Goal: Check status: Check status

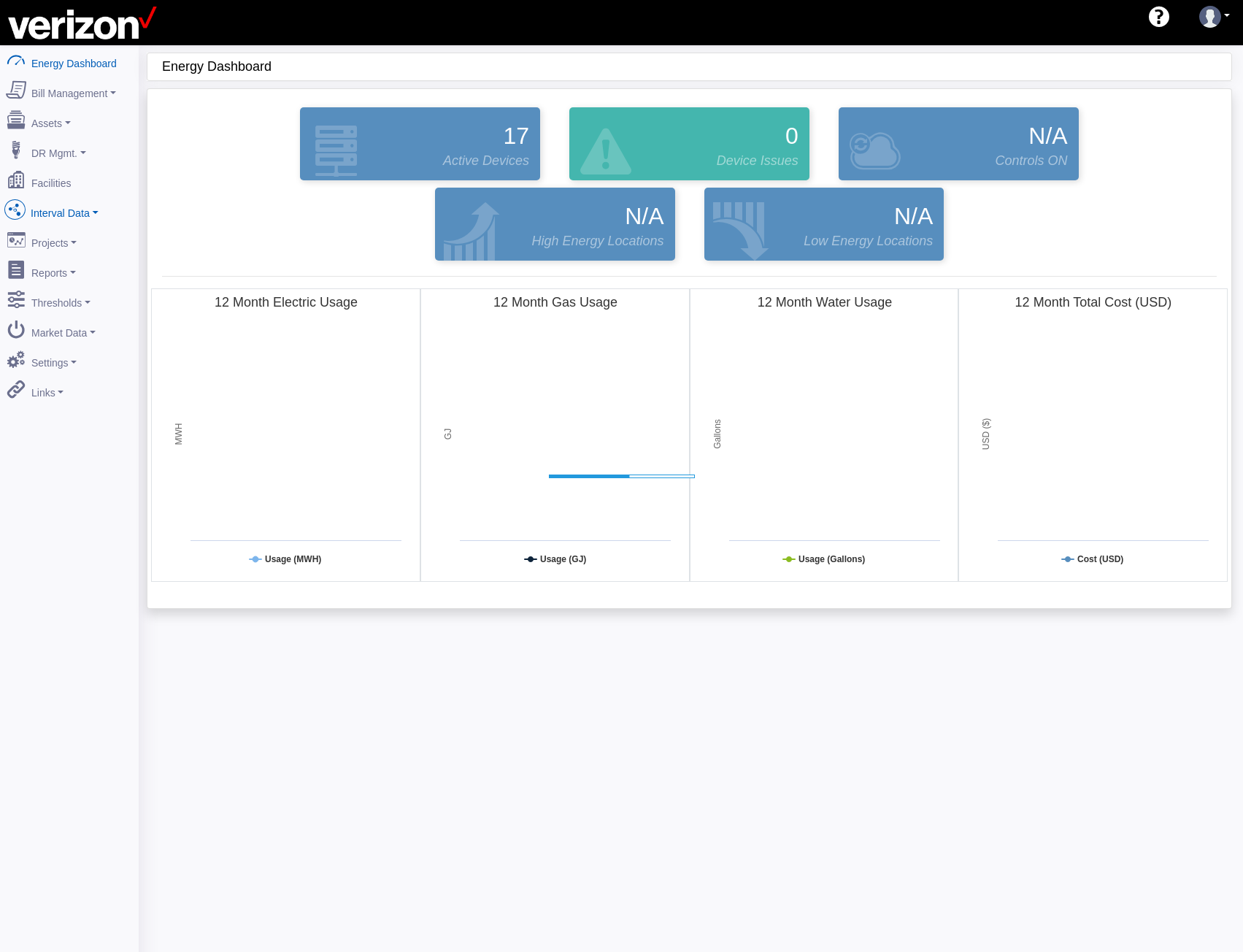
click at [55, 205] on link "Interval Data" at bounding box center [69, 210] width 142 height 31
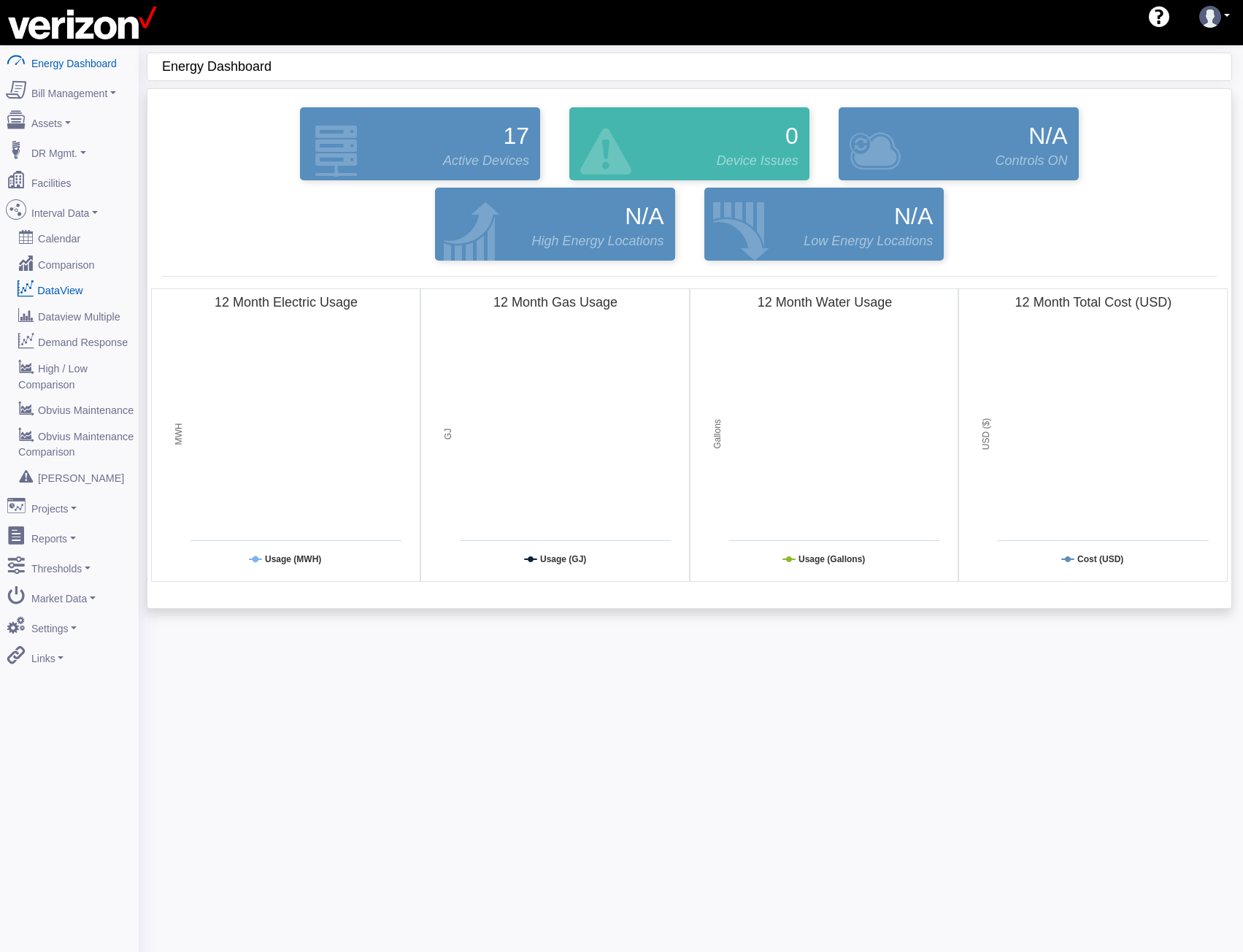
click at [57, 281] on link "DataView" at bounding box center [69, 290] width 142 height 26
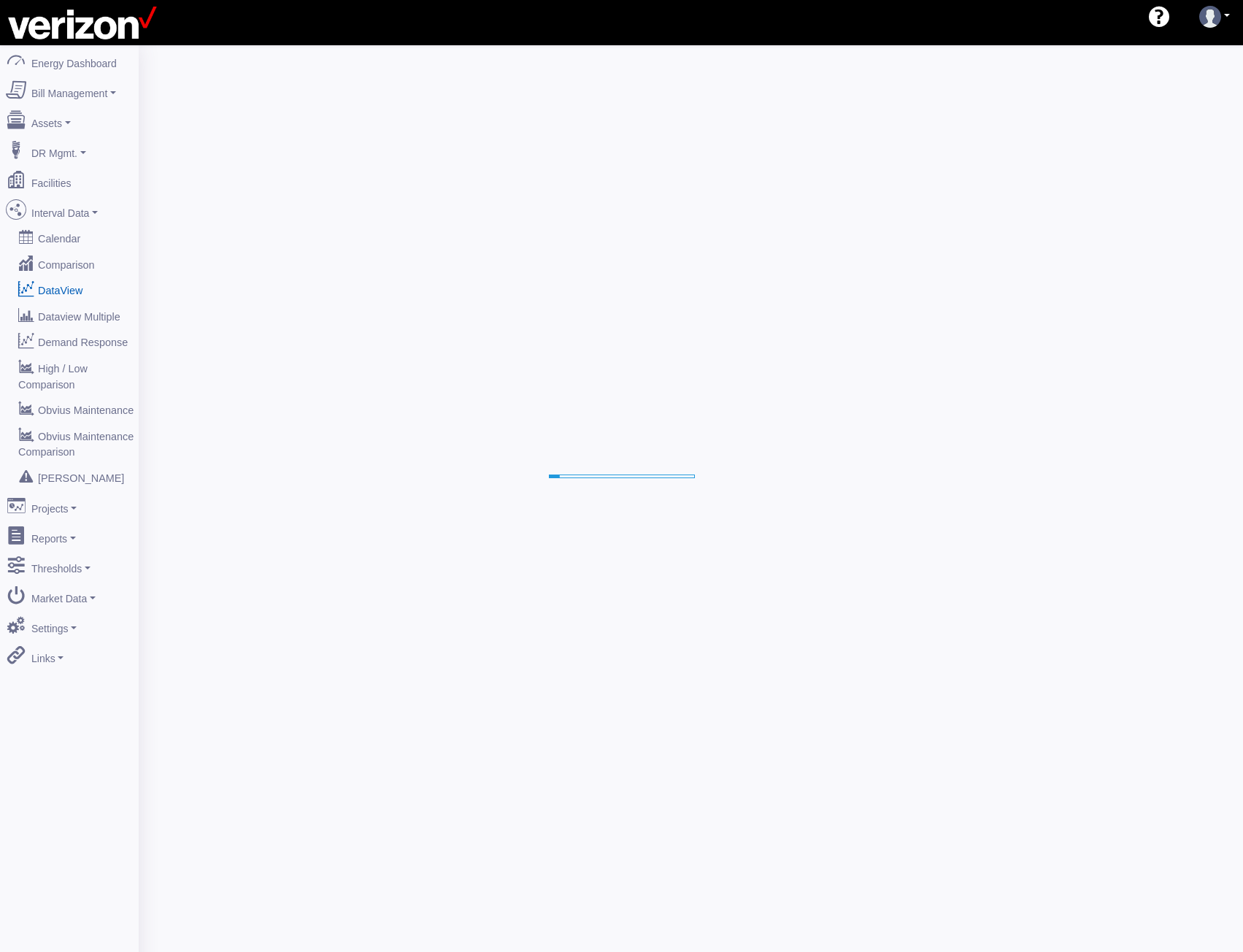
select select "25"
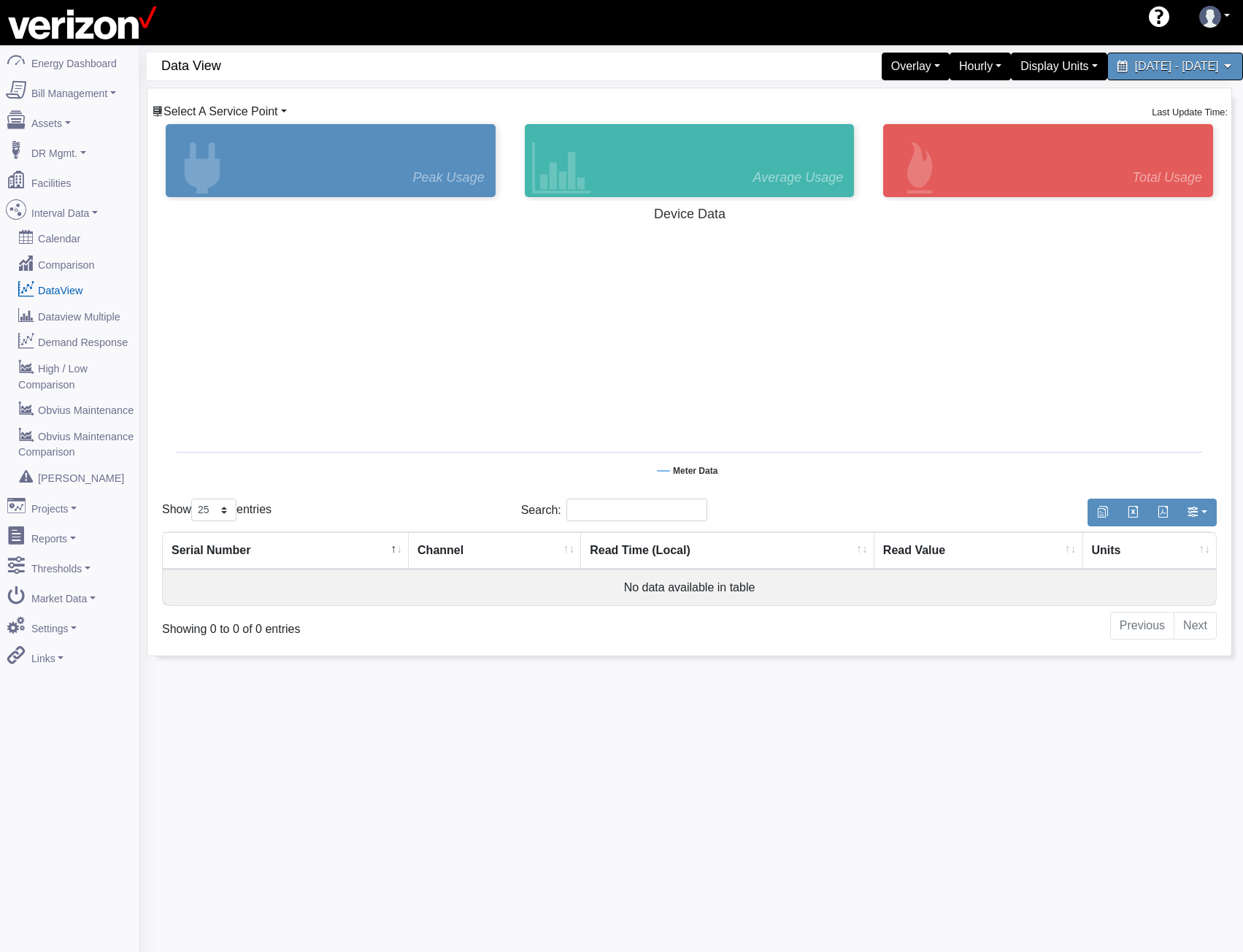
click at [233, 113] on span "Select A Service Point" at bounding box center [220, 111] width 115 height 12
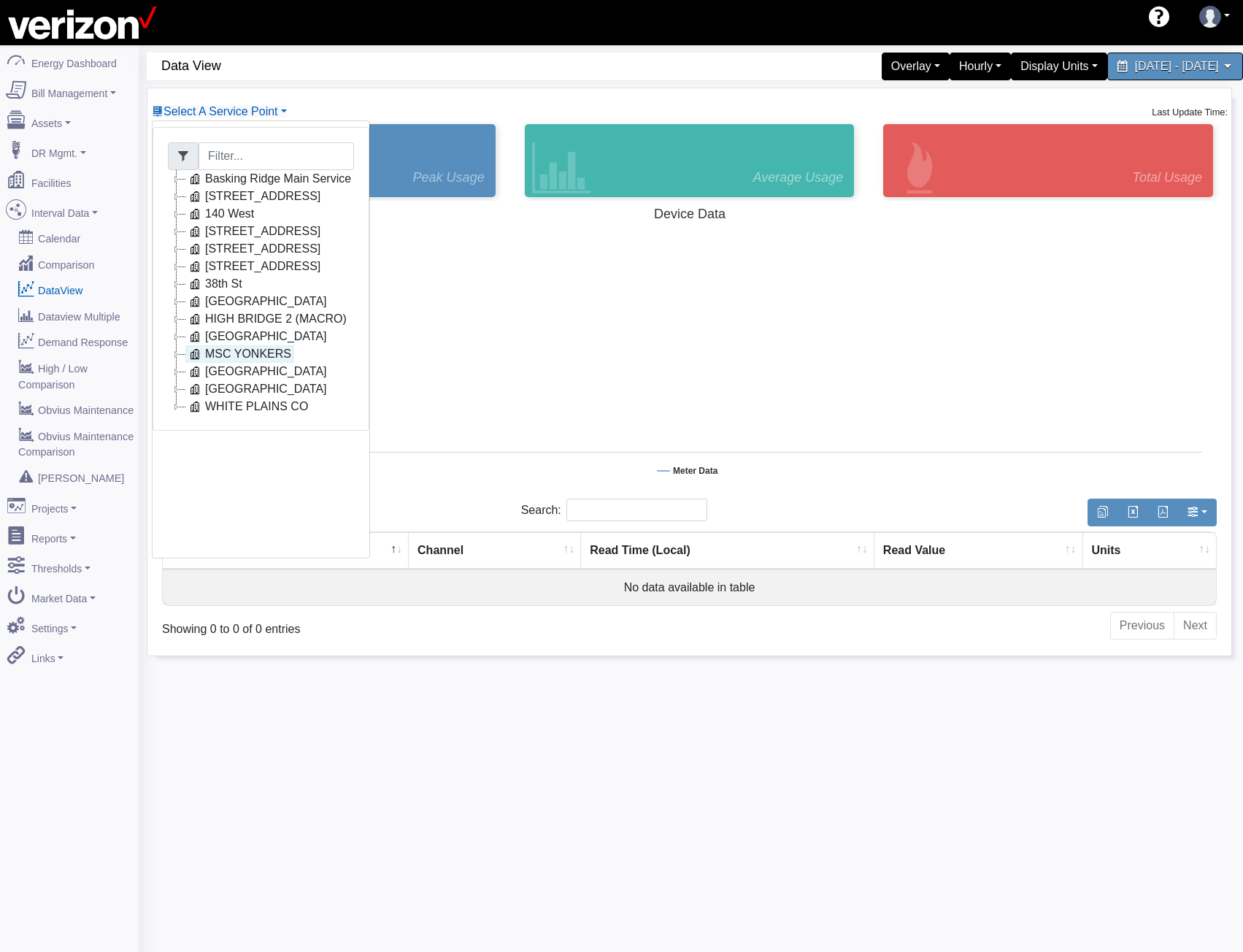
click at [201, 348] on icon at bounding box center [195, 354] width 17 height 17
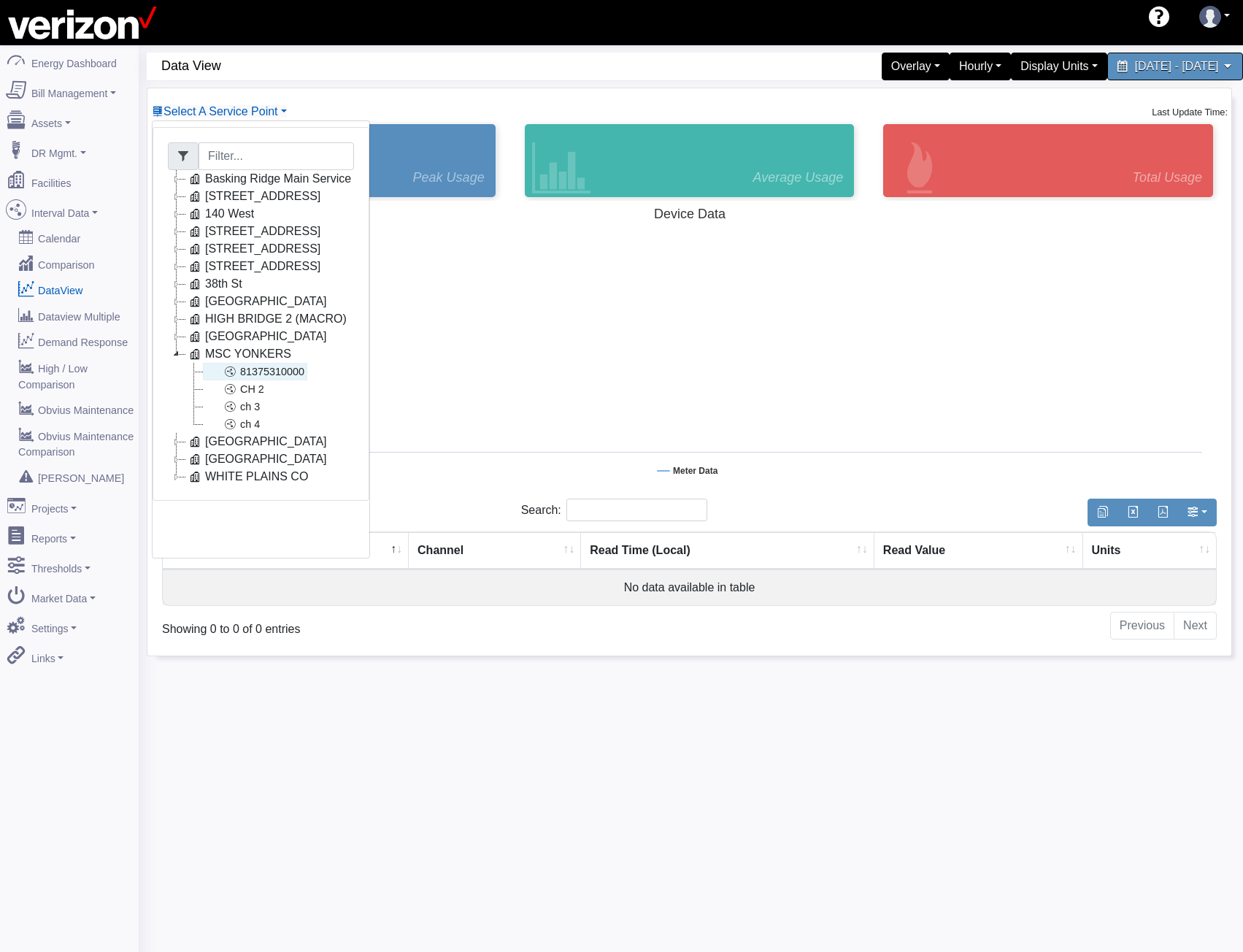
click at [256, 374] on link "81375310000" at bounding box center [254, 372] width 104 height 17
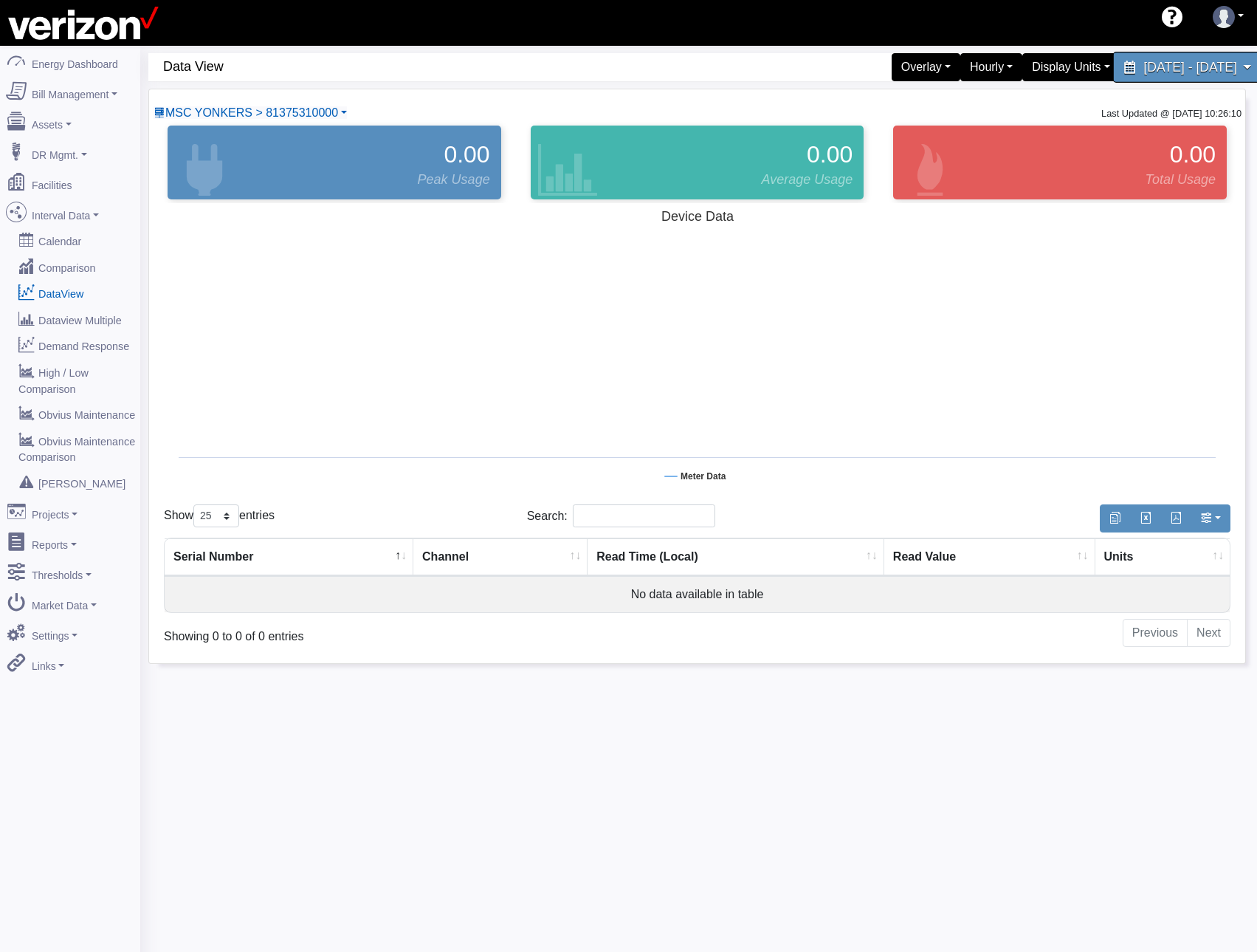
click at [1164, 63] on span "[DATE] - [DATE]" at bounding box center [1190, 67] width 93 height 14
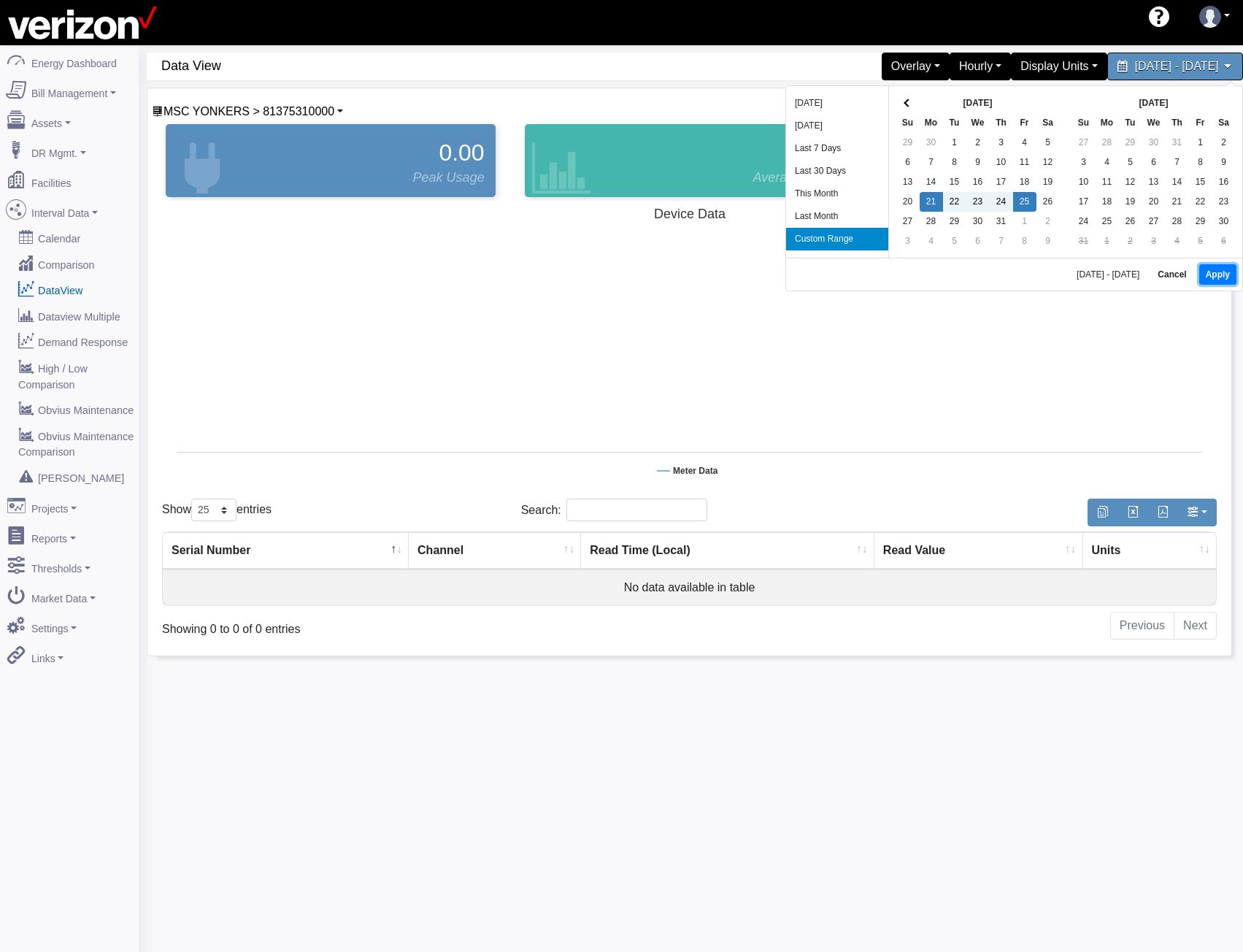
click at [1225, 276] on button "Apply" at bounding box center [1218, 274] width 38 height 20
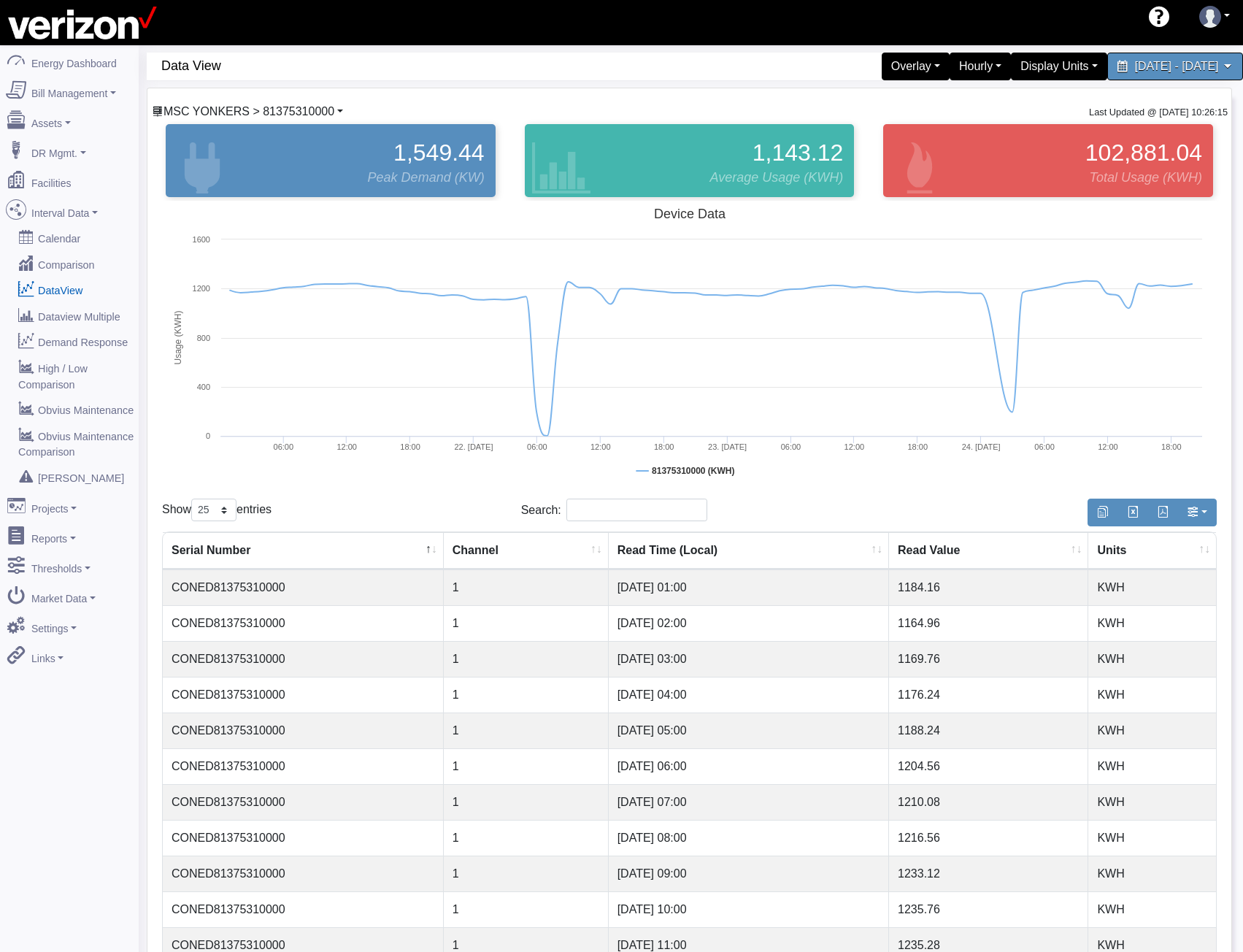
click at [240, 117] on span "MSC YONKERS > 81375310000" at bounding box center [248, 111] width 170 height 12
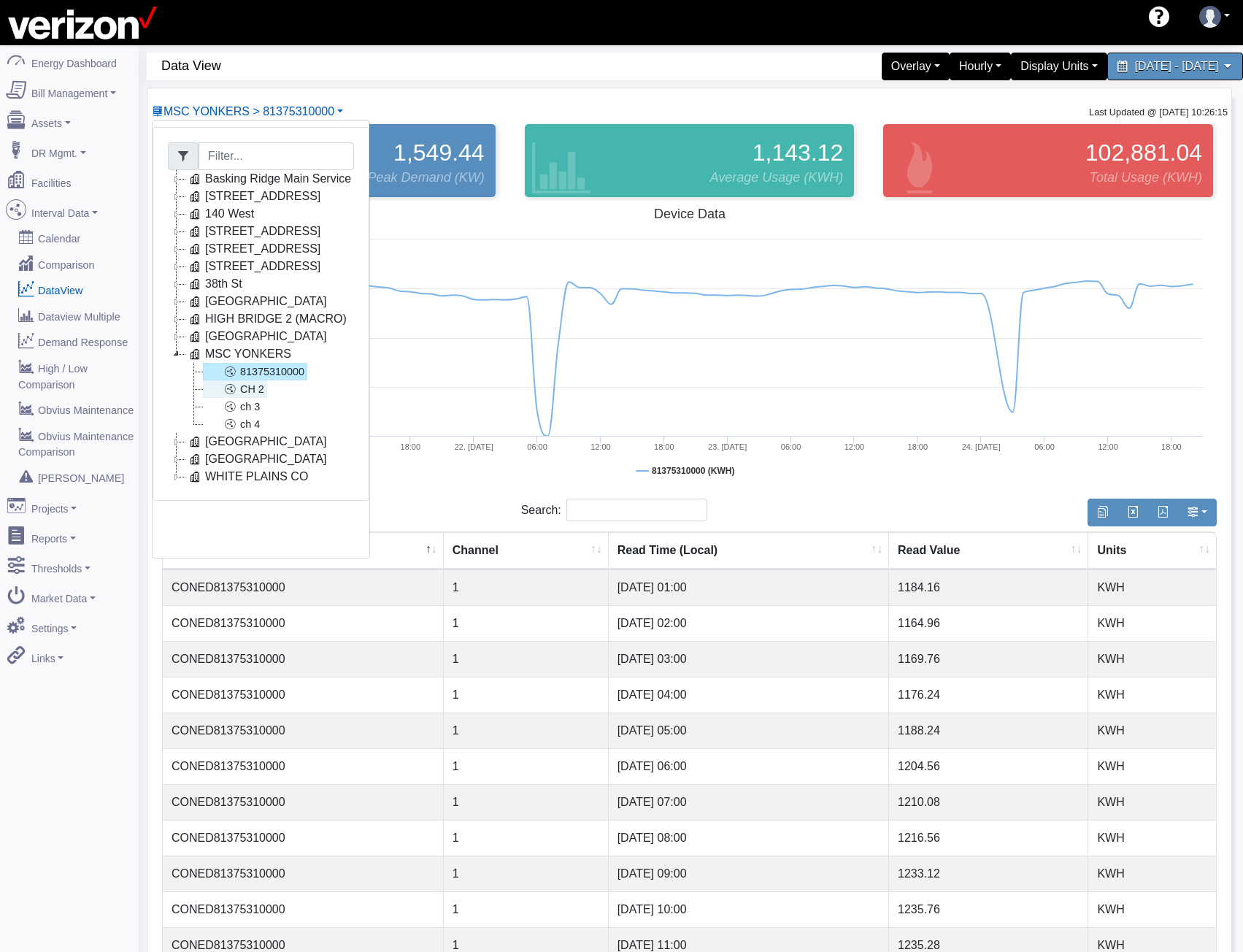
click at [246, 388] on link "CH 2" at bounding box center [235, 389] width 65 height 17
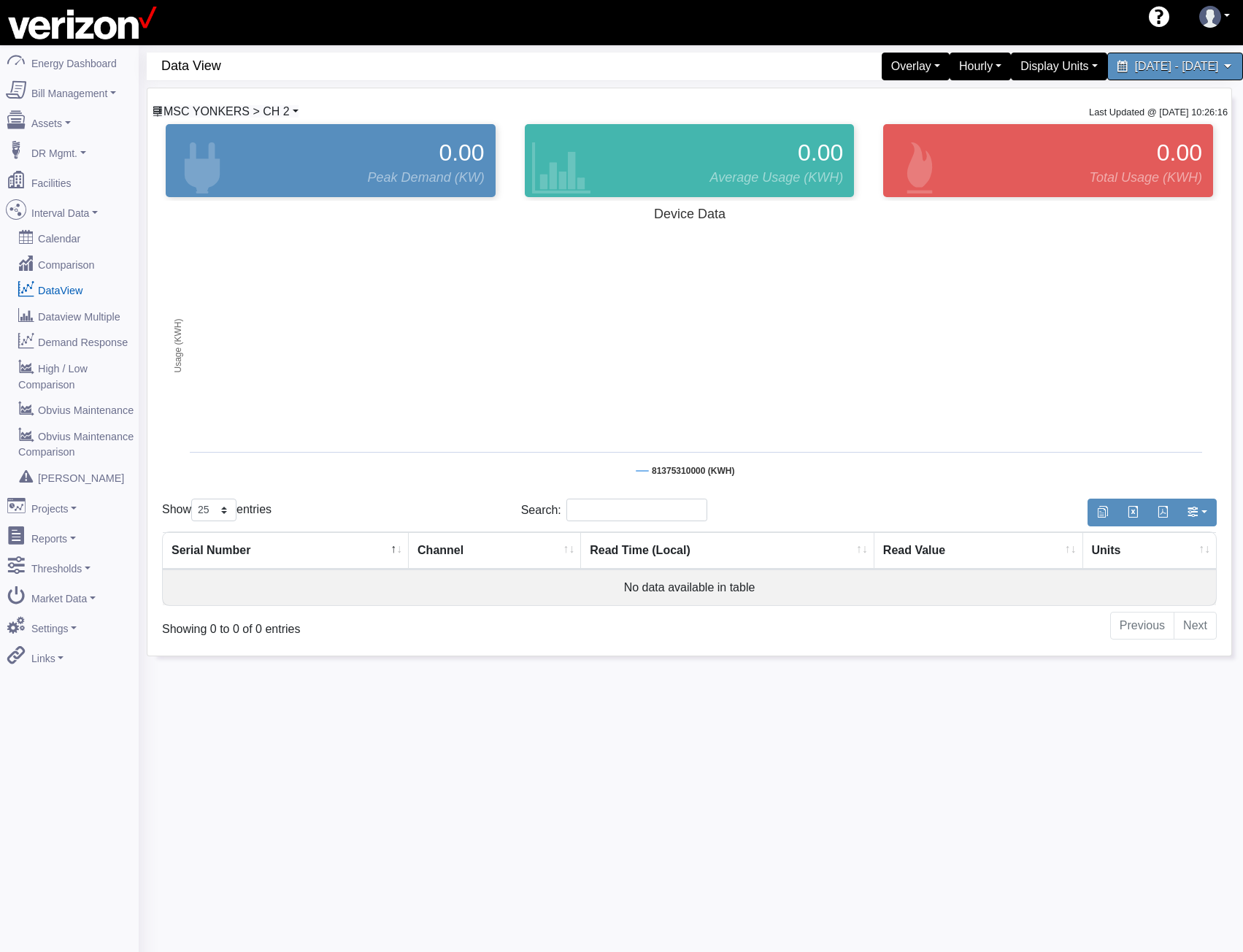
click at [233, 112] on span "MSC YONKERS > CH 2" at bounding box center [226, 111] width 126 height 12
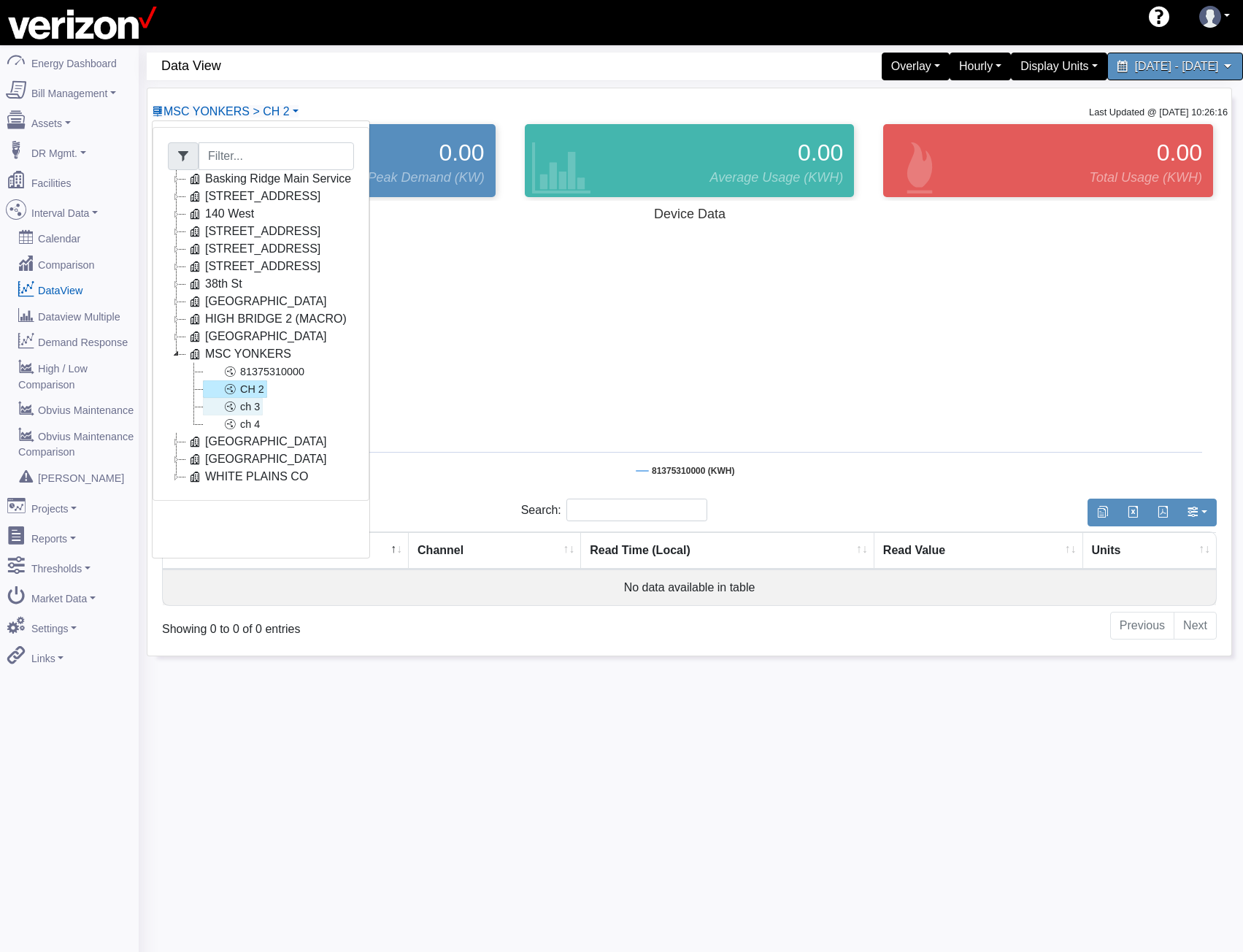
click at [253, 404] on link "ch 3" at bounding box center [233, 407] width 59 height 17
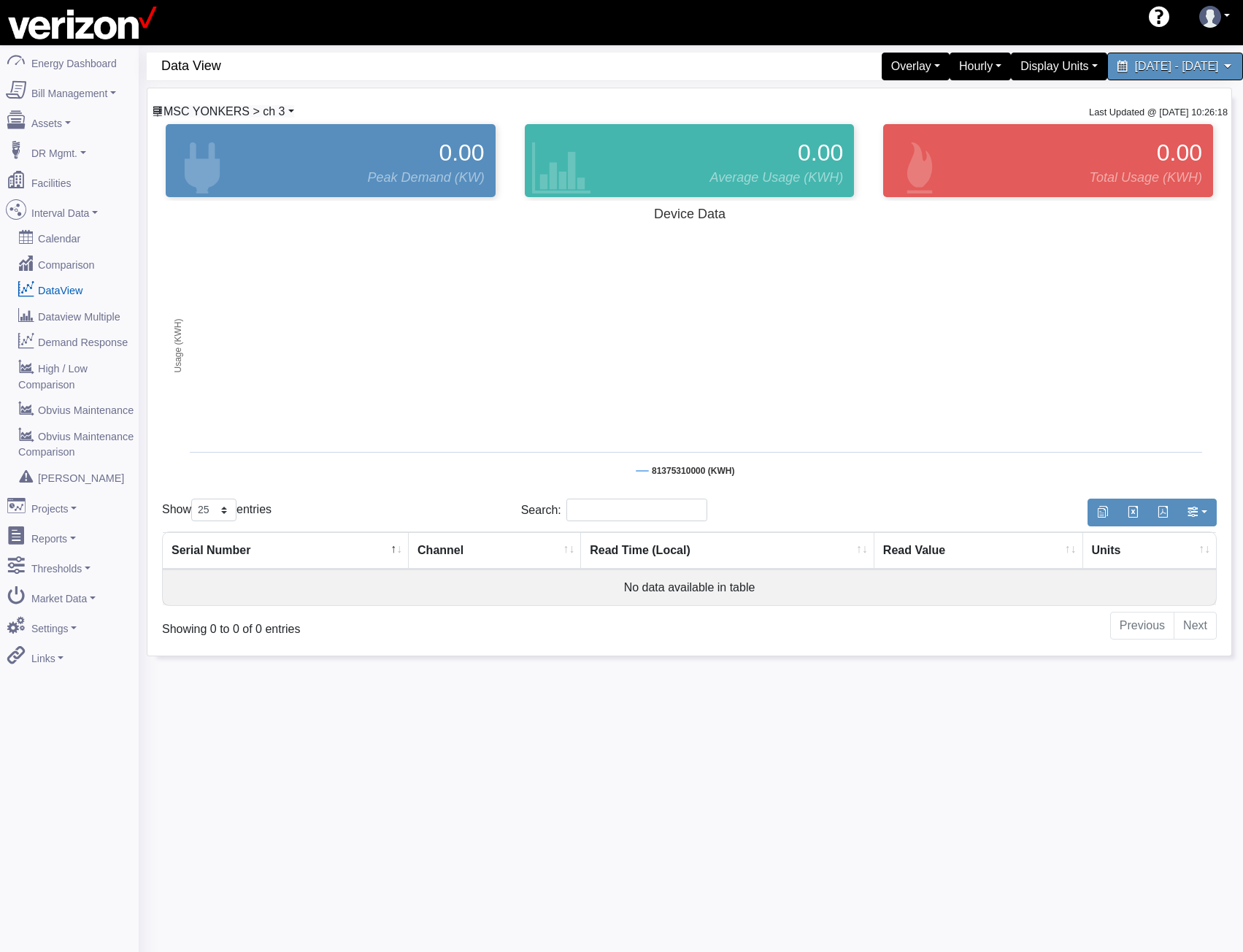
click at [268, 111] on span "MSC YONKERS > ch 3" at bounding box center [224, 111] width 122 height 12
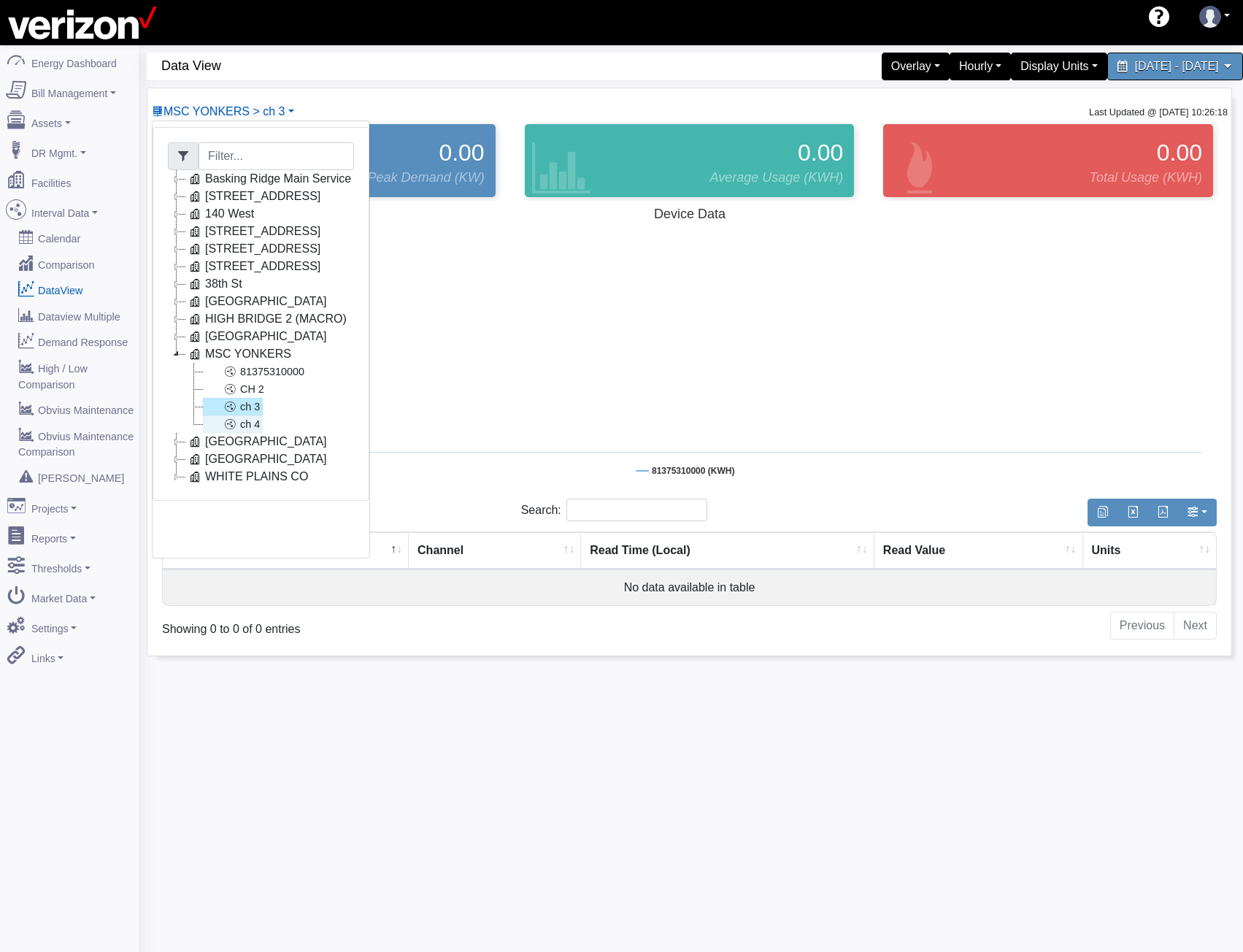
click at [252, 430] on link "ch 4" at bounding box center [233, 424] width 59 height 17
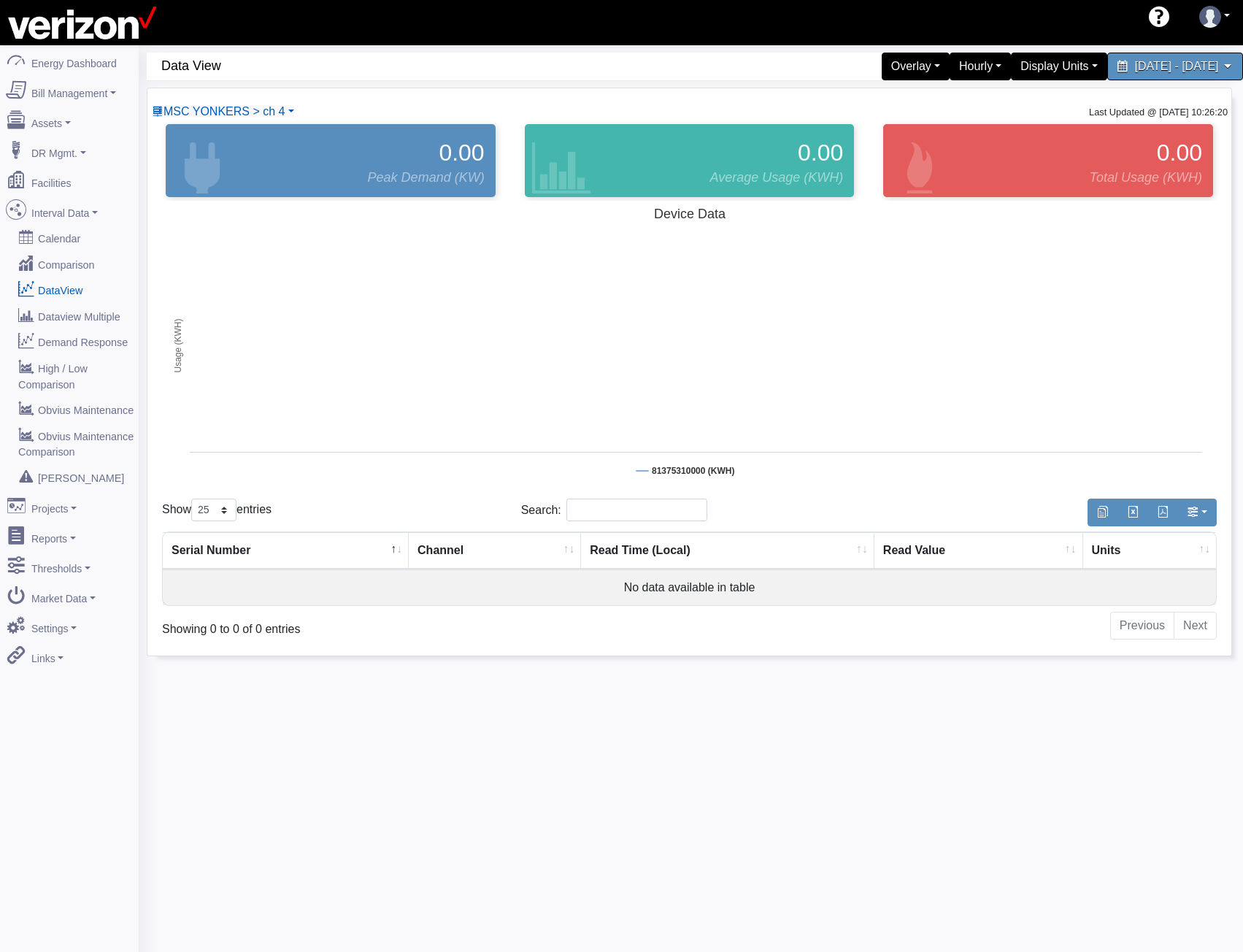
click at [953, 517] on div at bounding box center [1048, 512] width 359 height 29
click at [188, 108] on span "MSC YONKERS > ch 4" at bounding box center [224, 111] width 122 height 12
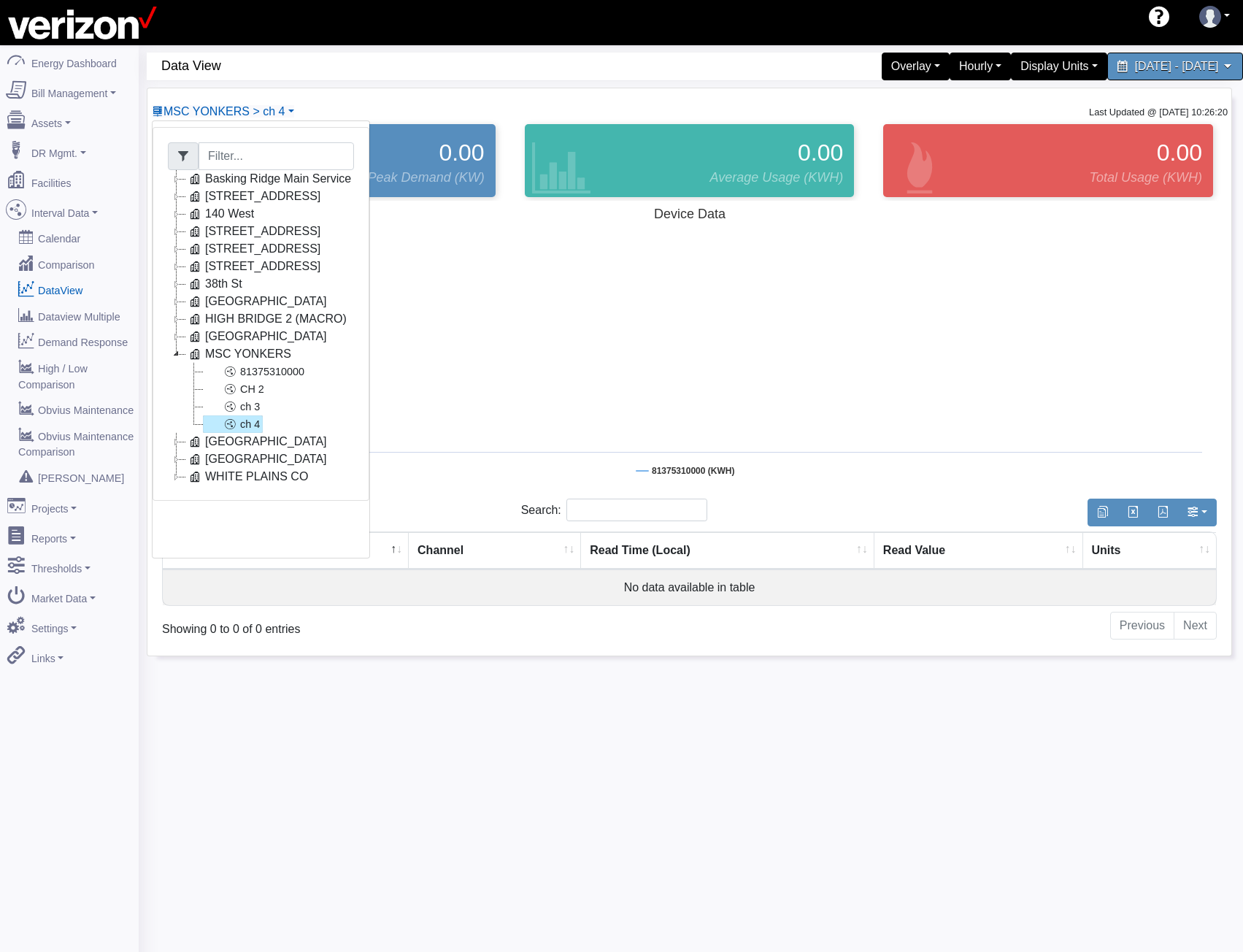
click at [177, 351] on icon at bounding box center [177, 354] width 17 height 17
click at [177, 370] on icon at bounding box center [177, 372] width 17 height 17
click at [303, 406] on link "29550520000 - Reactive" at bounding box center [280, 407] width 155 height 17
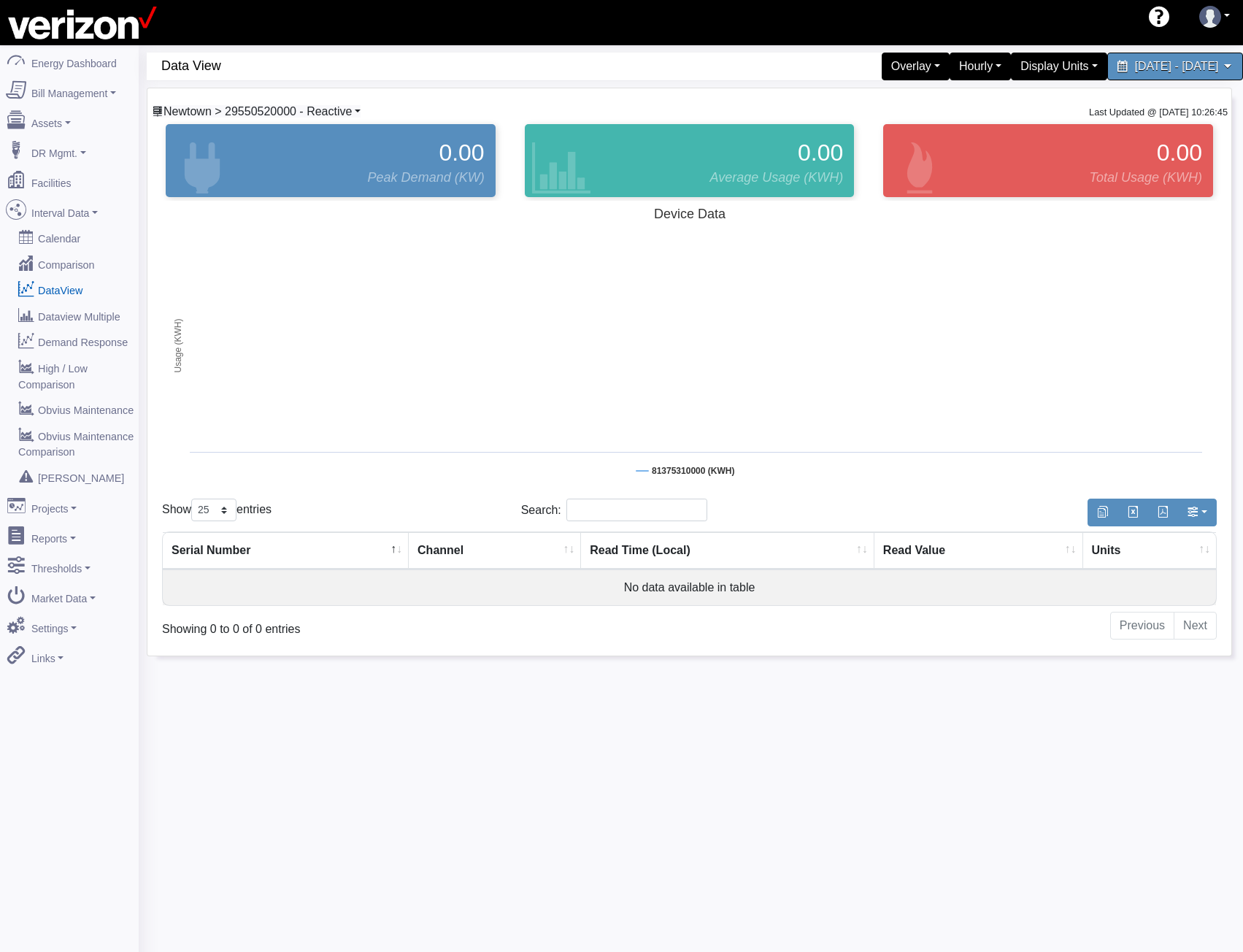
click at [274, 112] on span "Newtown > 29550520000 - Reactive" at bounding box center [257, 111] width 188 height 12
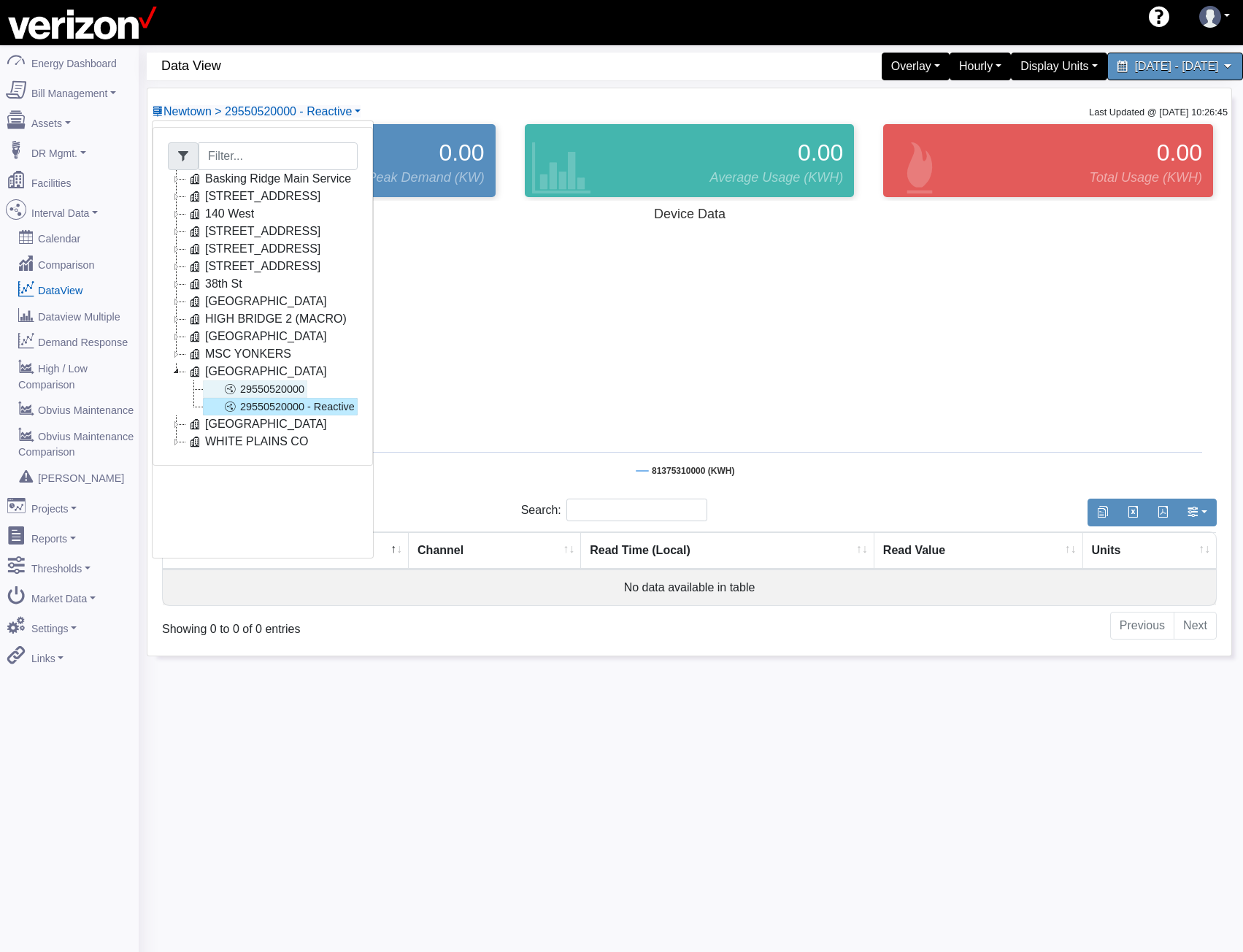
click at [260, 395] on link "29550520000" at bounding box center [254, 389] width 104 height 17
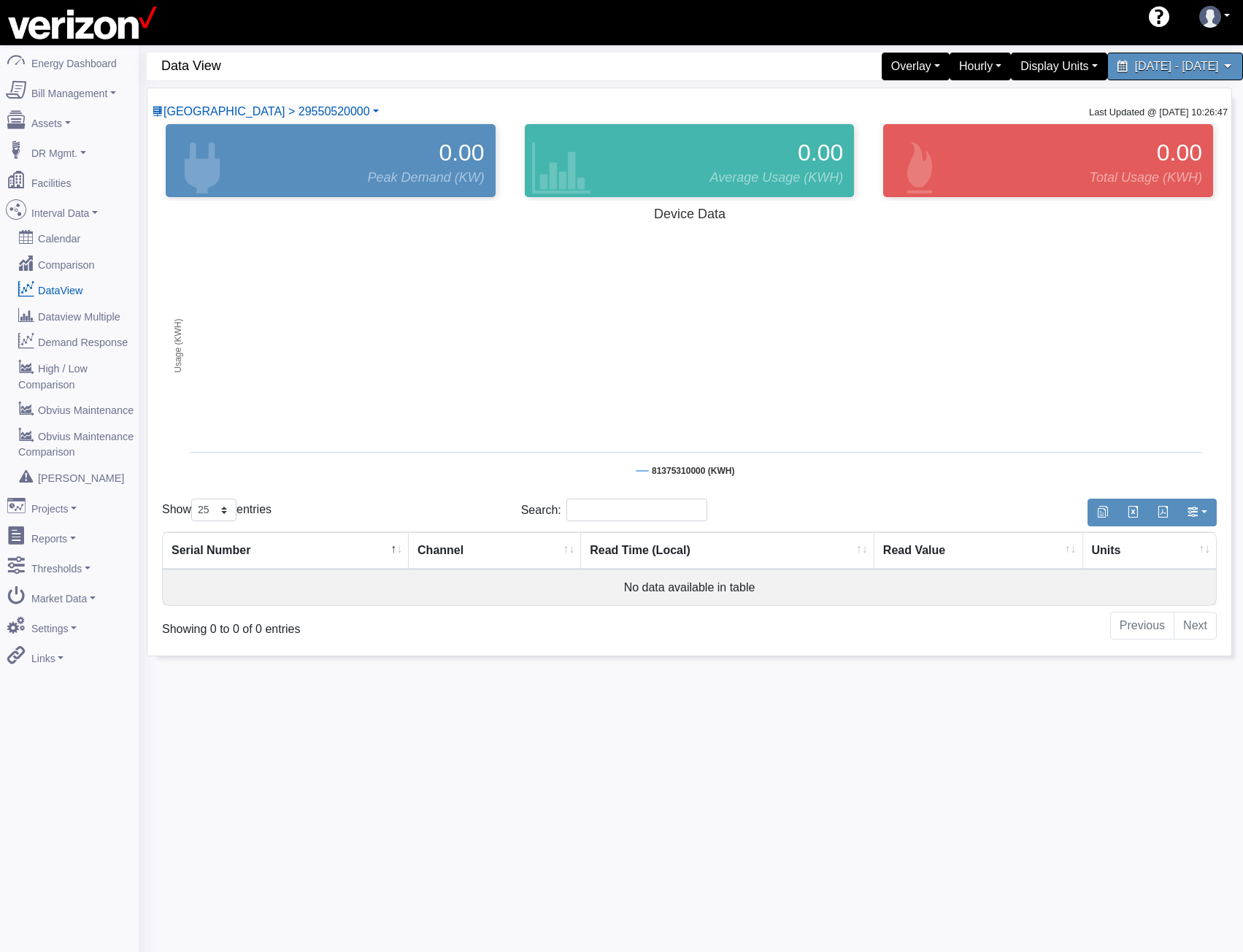
click at [1106, 87] on div "60 Data View Overlay Typical Real Time Zonal Load Real Time Zonal LBMP Load For…" at bounding box center [690, 354] width 1086 height 604
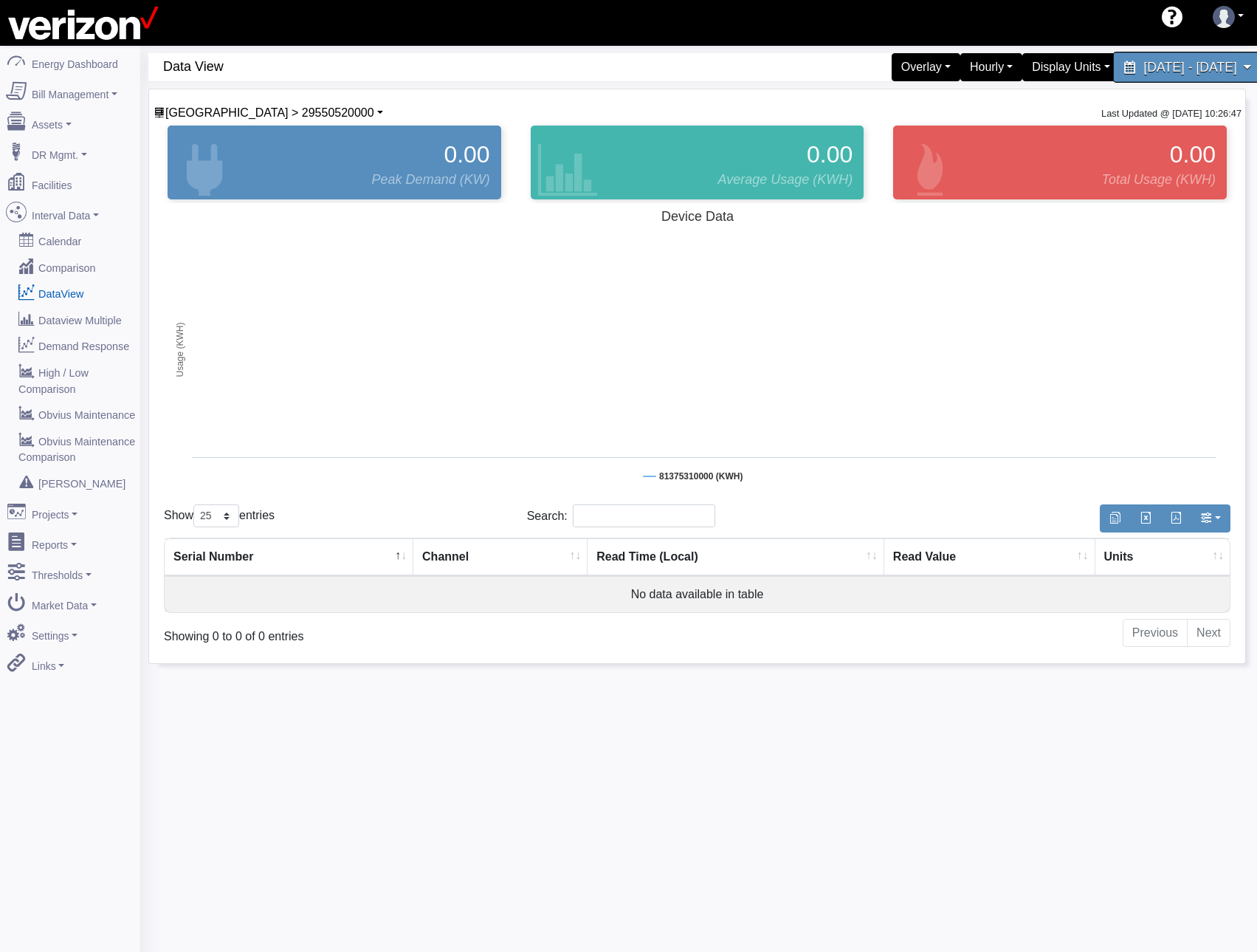
click at [1144, 69] on span "[DATE] - [DATE]" at bounding box center [1190, 67] width 93 height 14
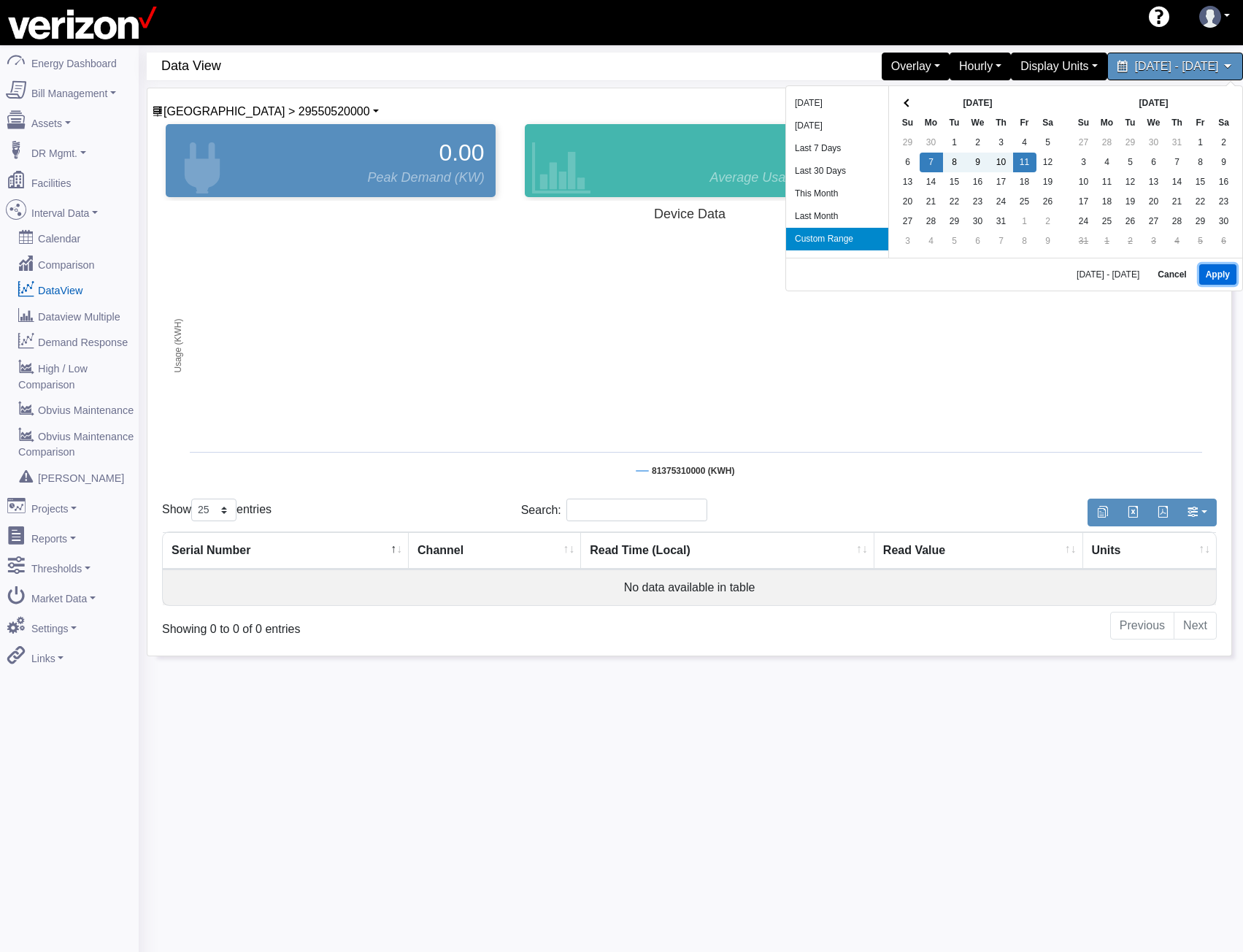
click at [1216, 271] on button "Apply" at bounding box center [1218, 274] width 38 height 20
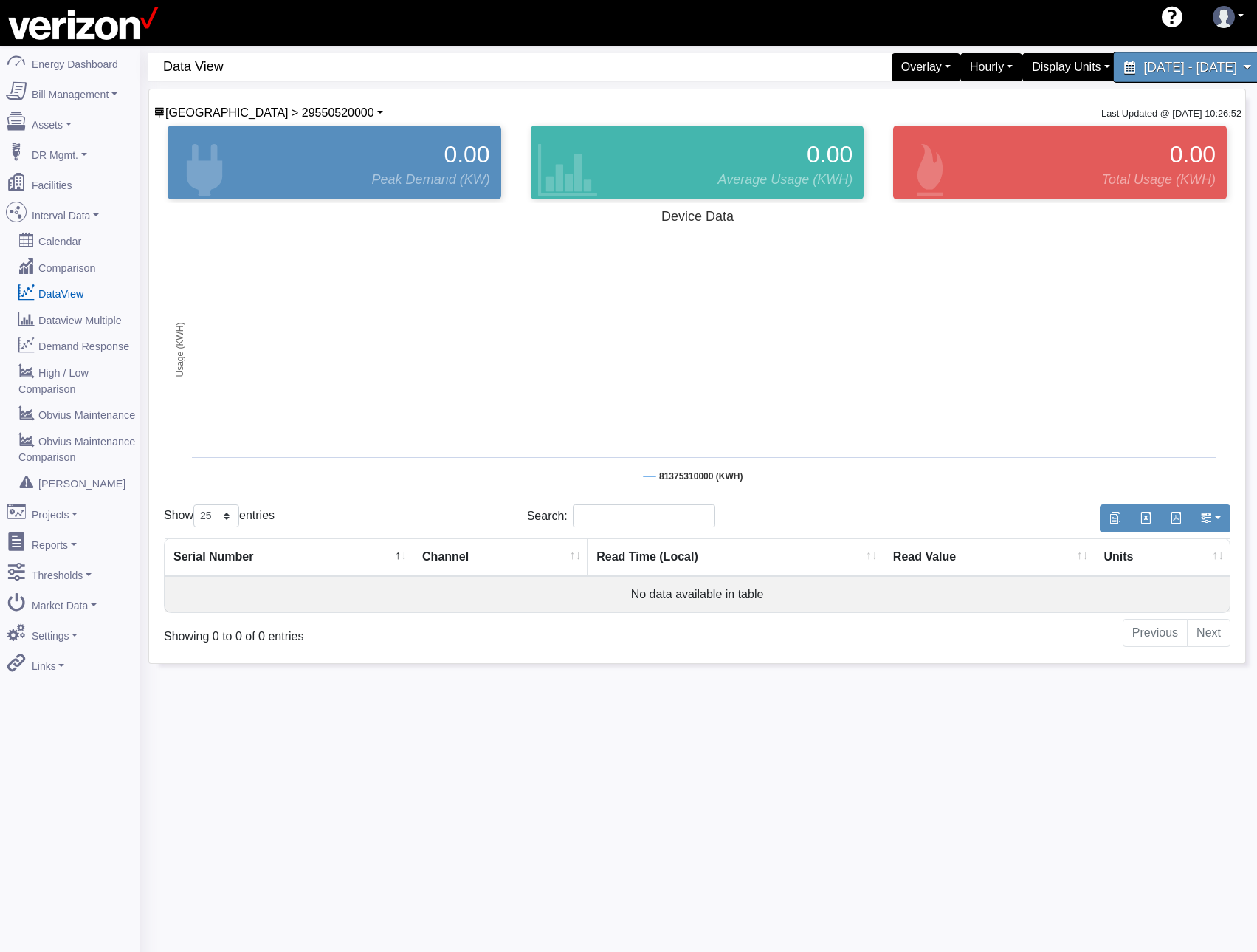
drag, startPoint x: 1116, startPoint y: 60, endPoint x: 1126, endPoint y: 74, distance: 17.2
click at [1144, 60] on span "[DATE] - [DATE]" at bounding box center [1190, 67] width 93 height 14
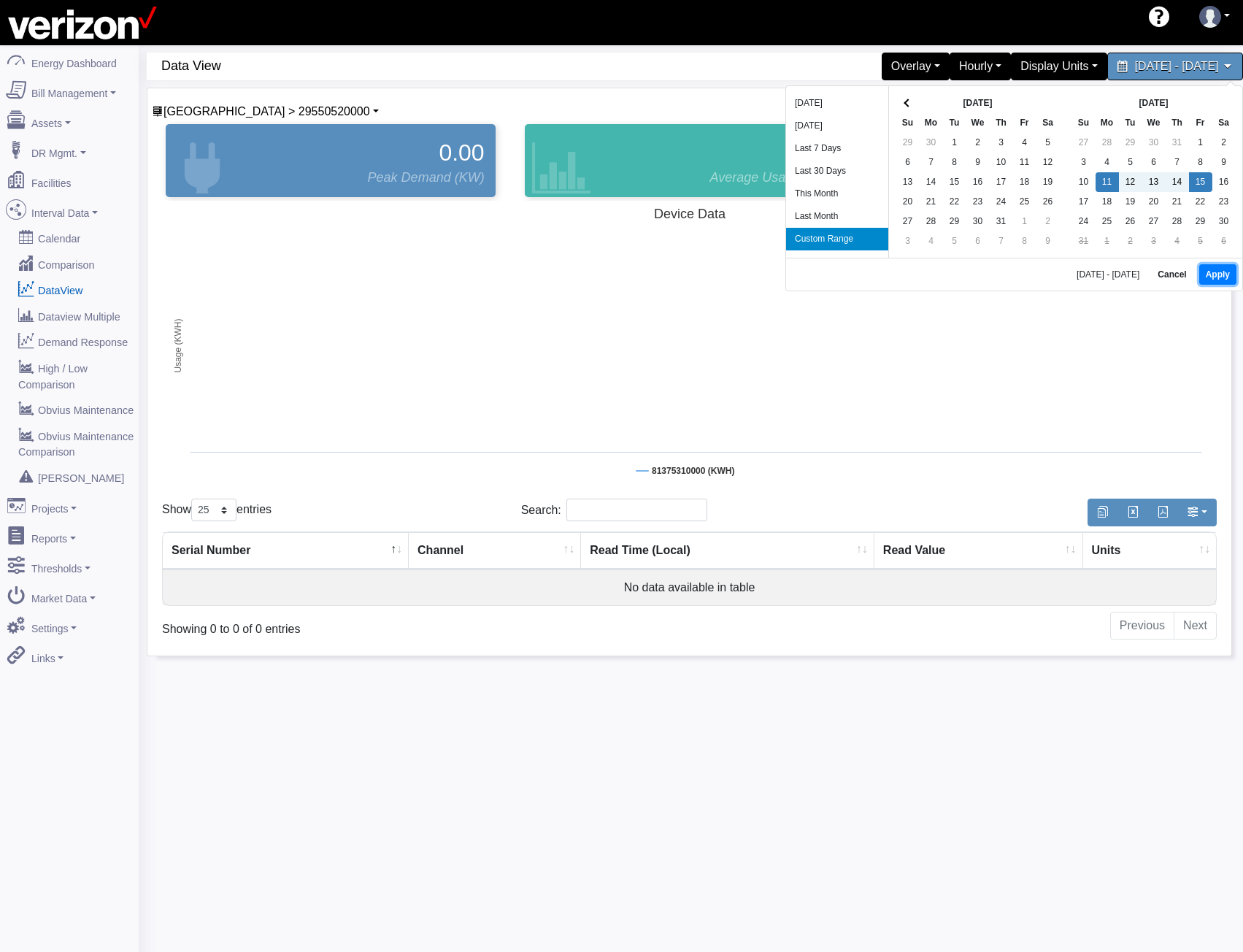
click at [1207, 274] on button "Apply" at bounding box center [1218, 274] width 38 height 20
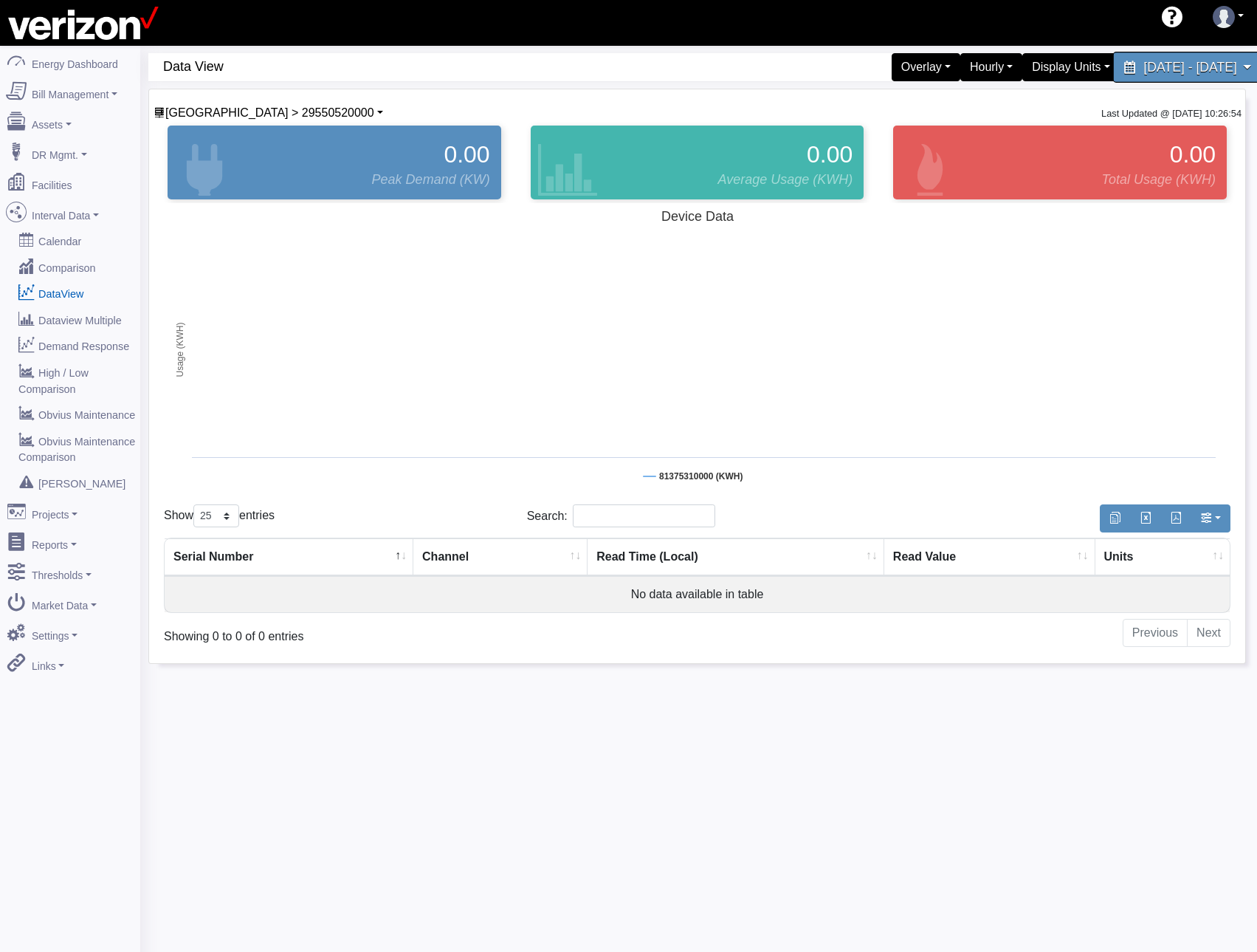
click at [1144, 69] on span "[DATE] - [DATE]" at bounding box center [1190, 67] width 93 height 14
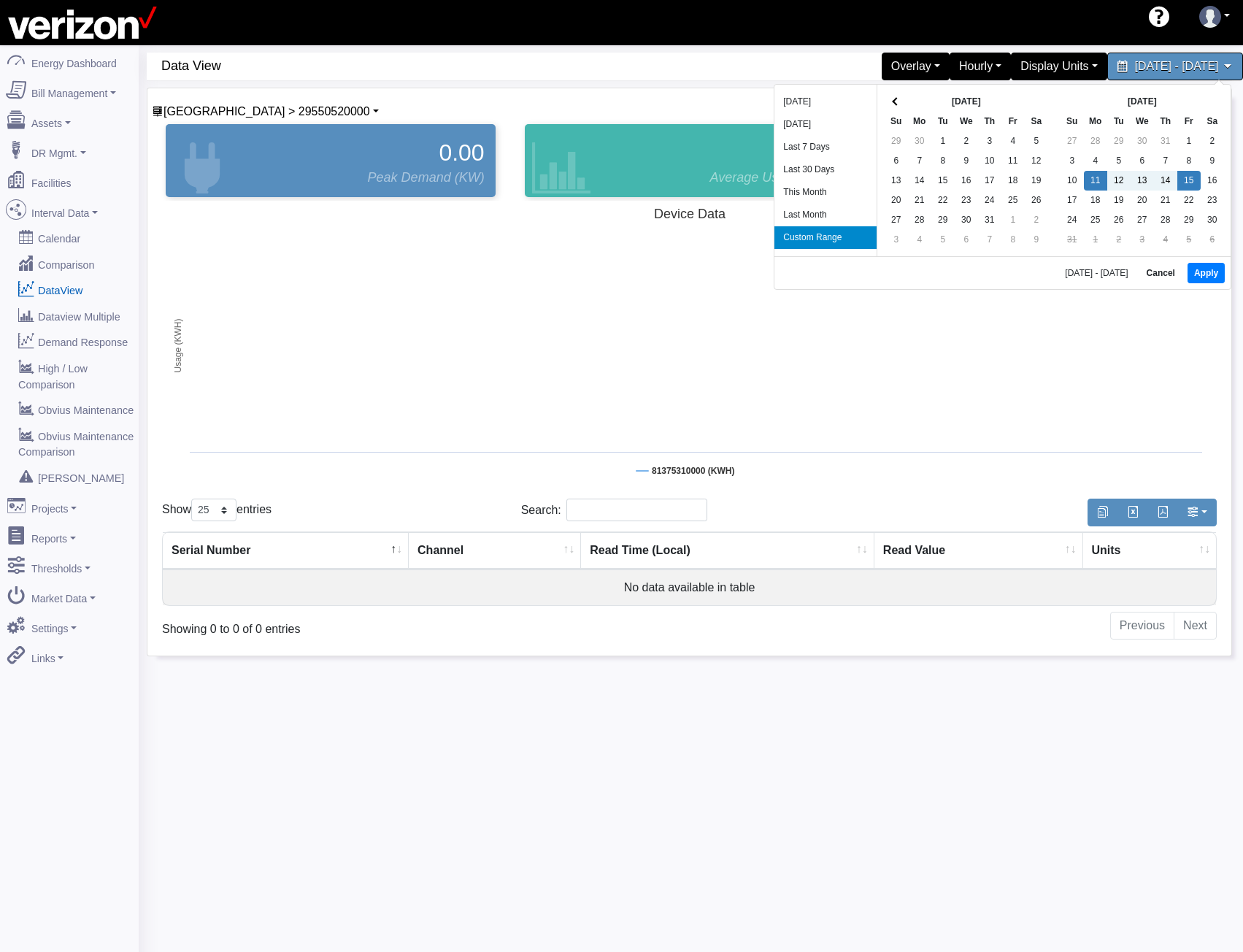
click at [883, 96] on div "[DATE] Su Mo Tu We Th Fr Sa 29 30 1 2 3 4 5 6 7 8 9 10 11 12 13 14 15 16 17 18 …" at bounding box center [965, 170] width 177 height 171
click at [892, 101] on th at bounding box center [896, 101] width 24 height 20
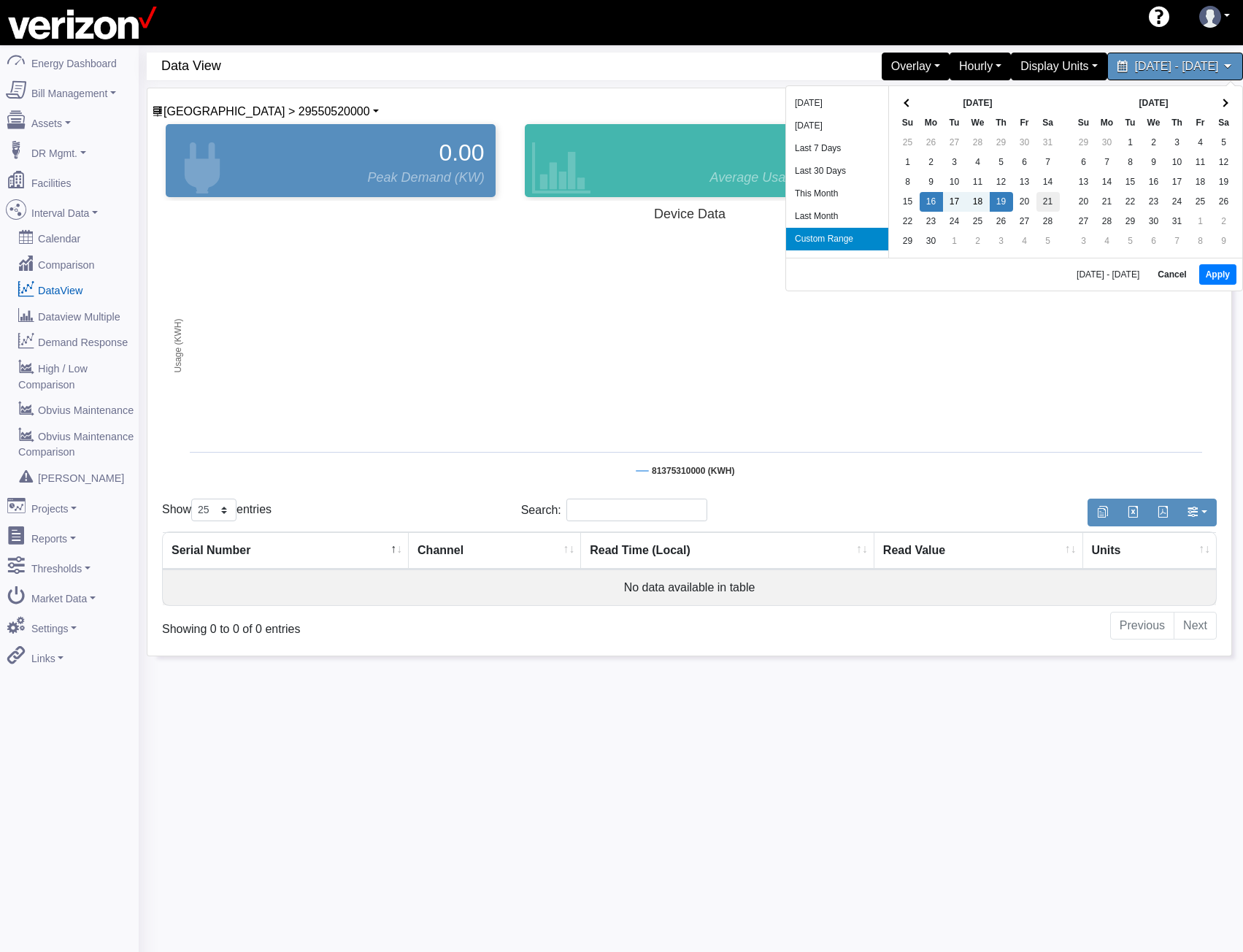
drag, startPoint x: 1011, startPoint y: 202, endPoint x: 1042, endPoint y: 208, distance: 31.6
click at [1219, 278] on button "Apply" at bounding box center [1218, 274] width 38 height 20
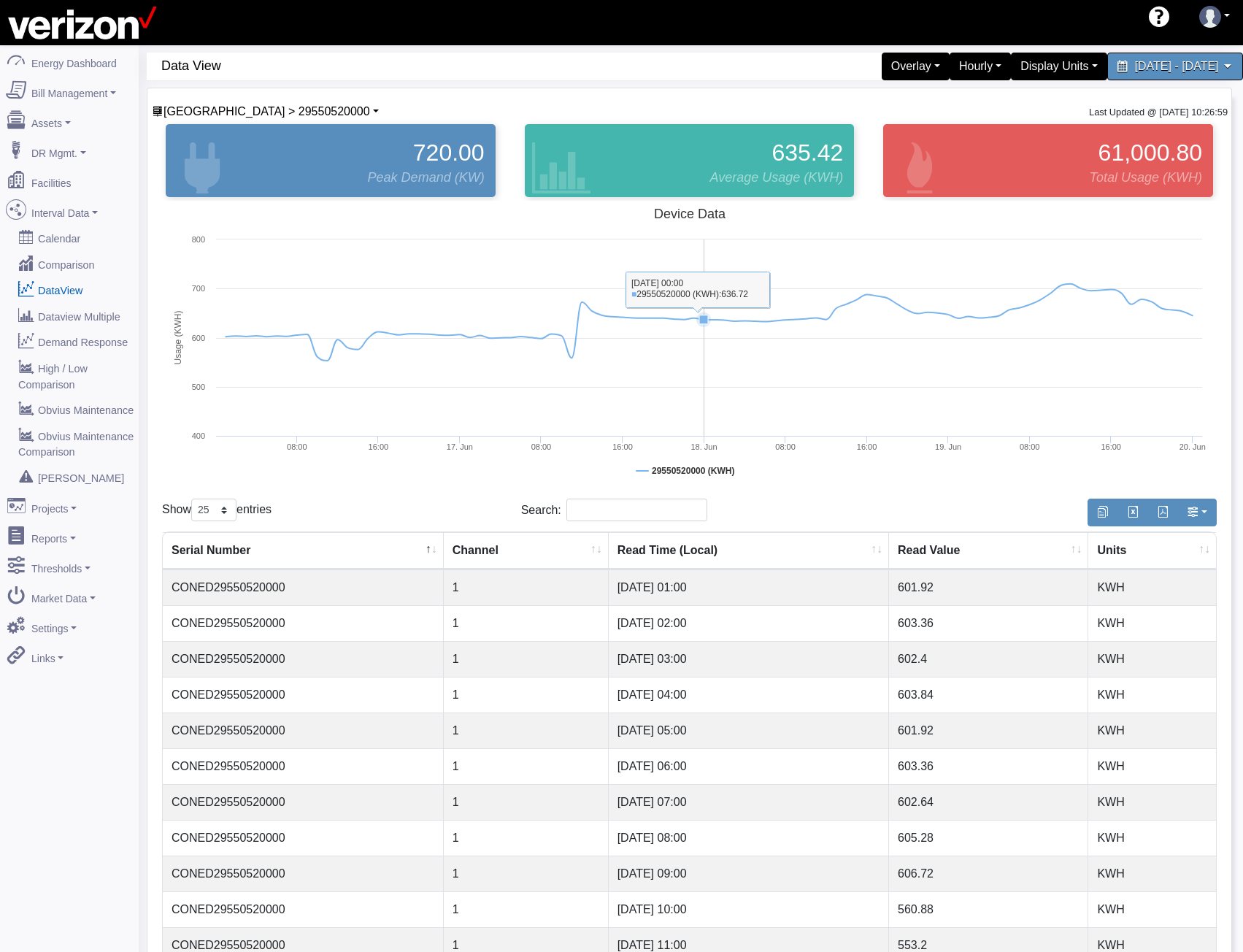
drag, startPoint x: 715, startPoint y: 405, endPoint x: 696, endPoint y: 402, distance: 19.2
click at [715, 405] on rect at bounding box center [689, 347] width 1055 height 292
click at [239, 118] on div "[GEOGRAPHIC_DATA] > 29550520000 Basking Ridge Main Service 117 E [STREET_ADDRES…" at bounding box center [265, 112] width 228 height 17
click at [241, 114] on span "[GEOGRAPHIC_DATA] > 29550520000" at bounding box center [267, 111] width 206 height 12
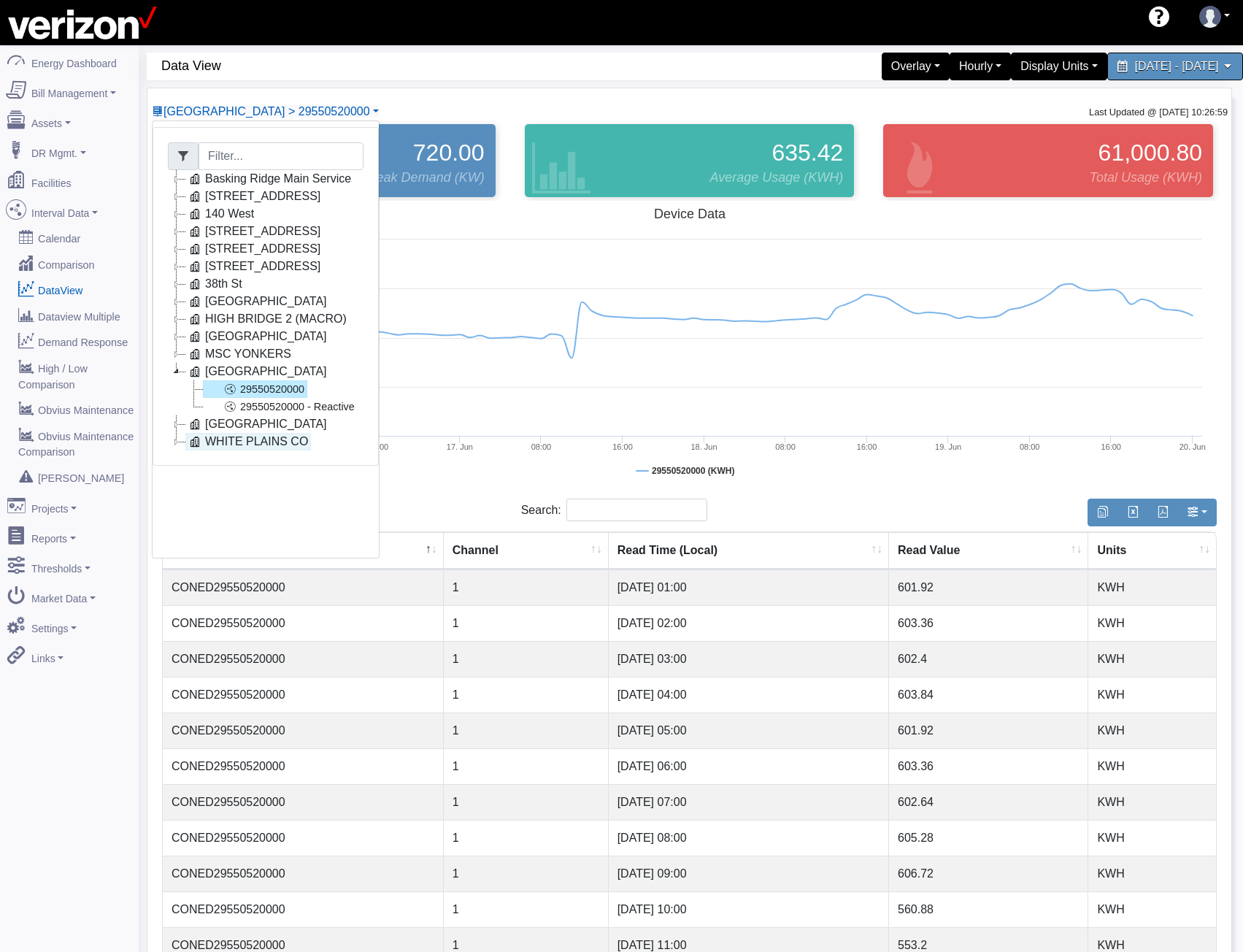
click at [187, 440] on icon at bounding box center [195, 441] width 17 height 17
click at [233, 461] on icon at bounding box center [230, 459] width 17 height 17
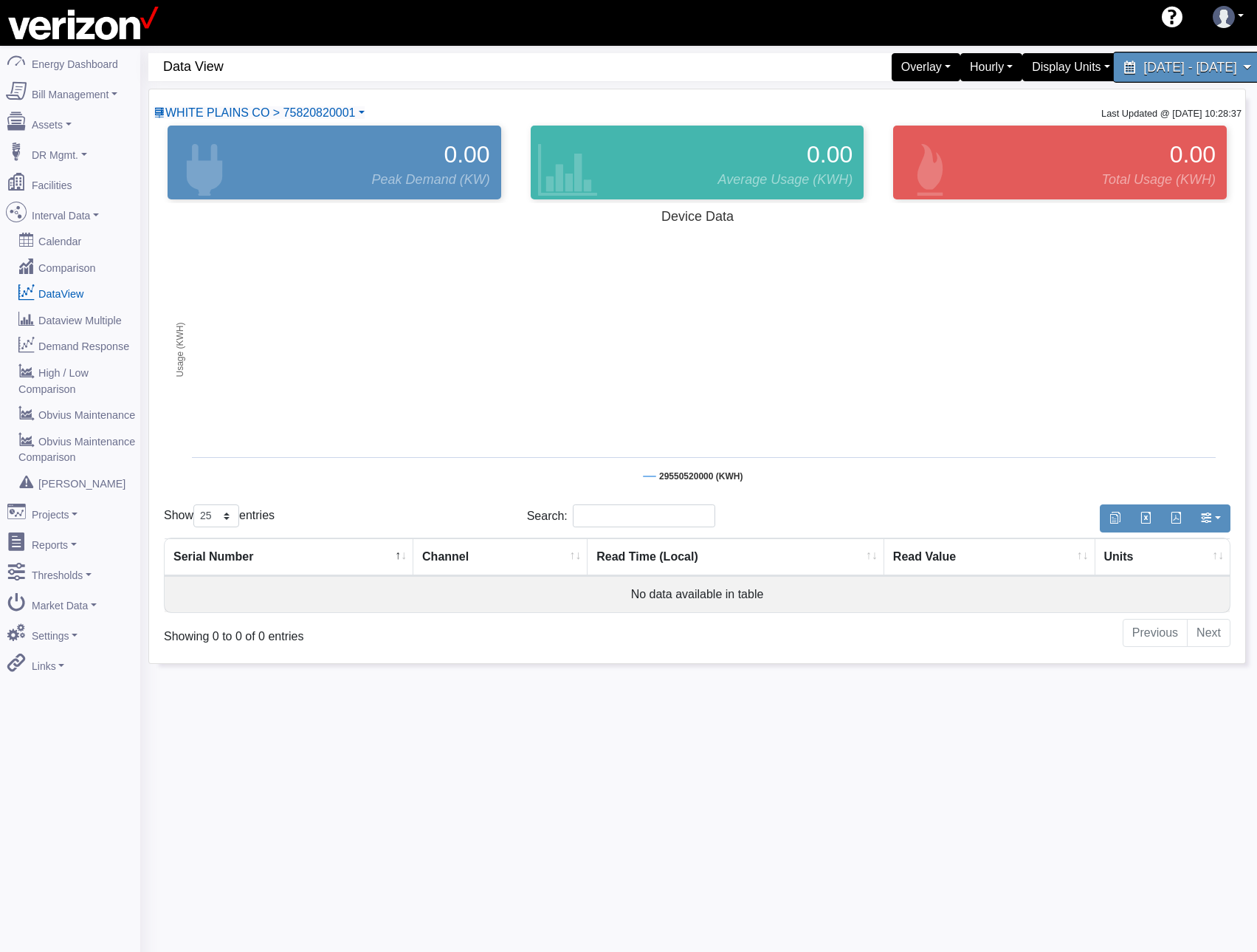
click at [1175, 68] on span "[DATE] - [DATE]" at bounding box center [1190, 67] width 93 height 14
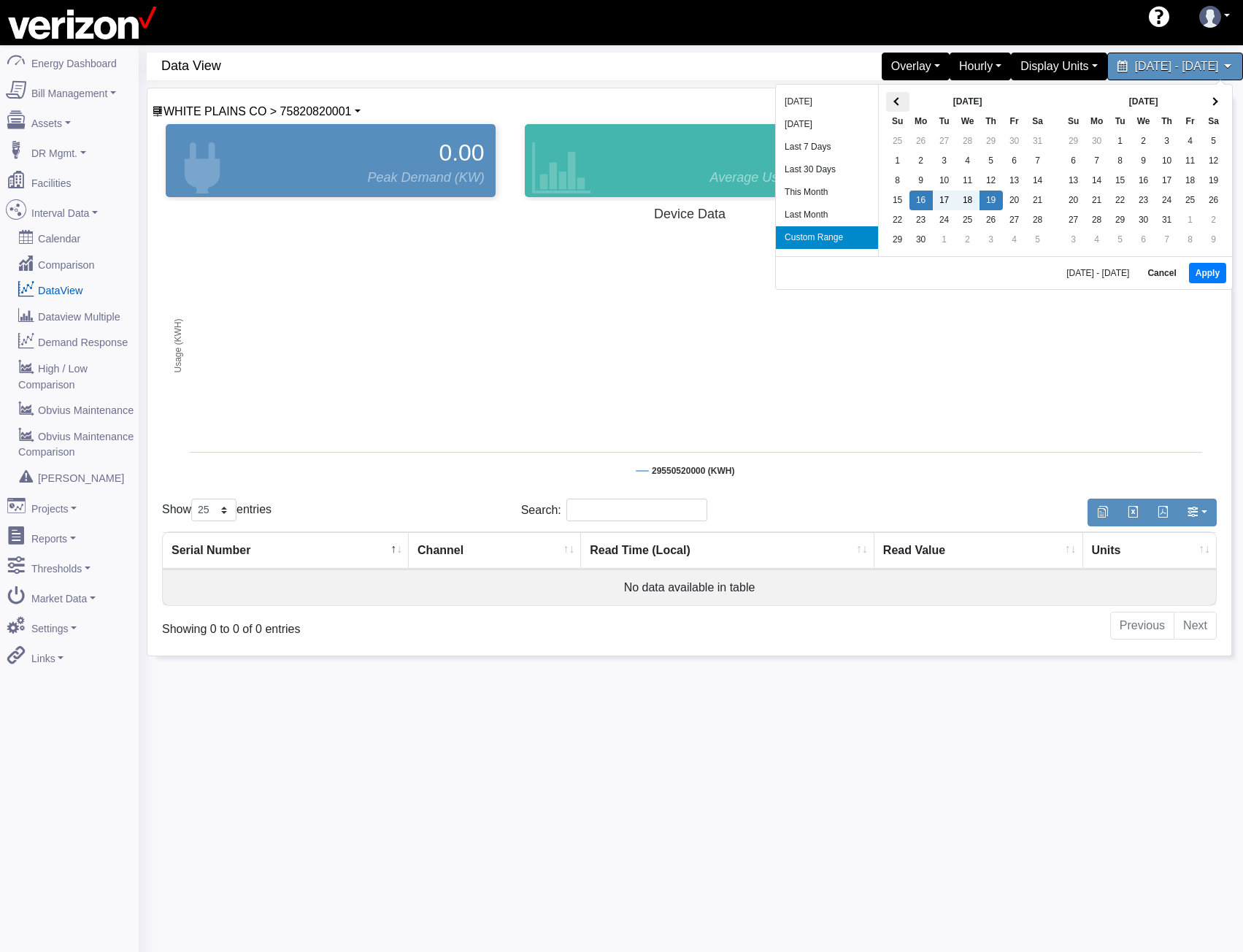
click at [902, 100] on th at bounding box center [898, 101] width 24 height 20
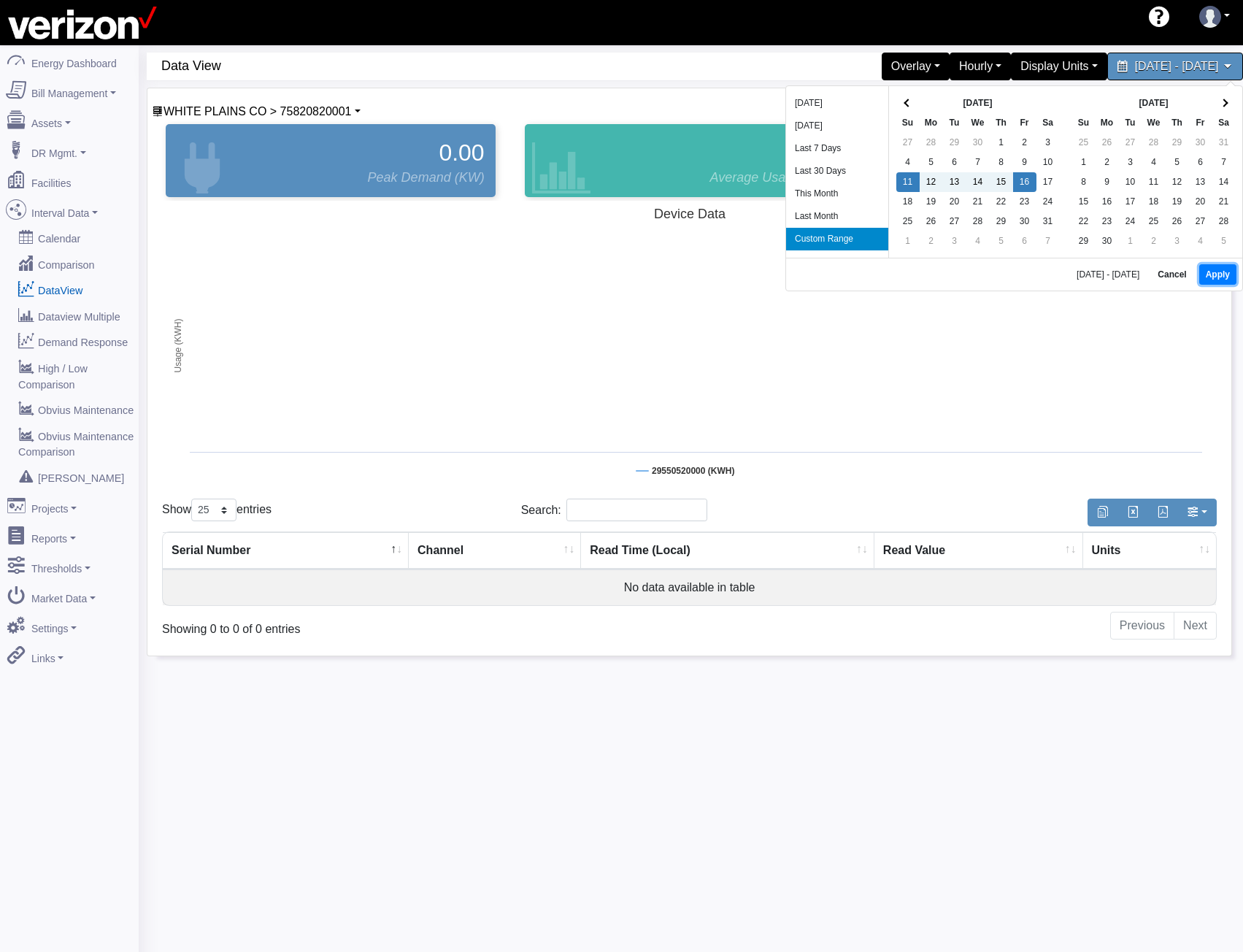
click at [1216, 274] on button "Apply" at bounding box center [1218, 274] width 38 height 20
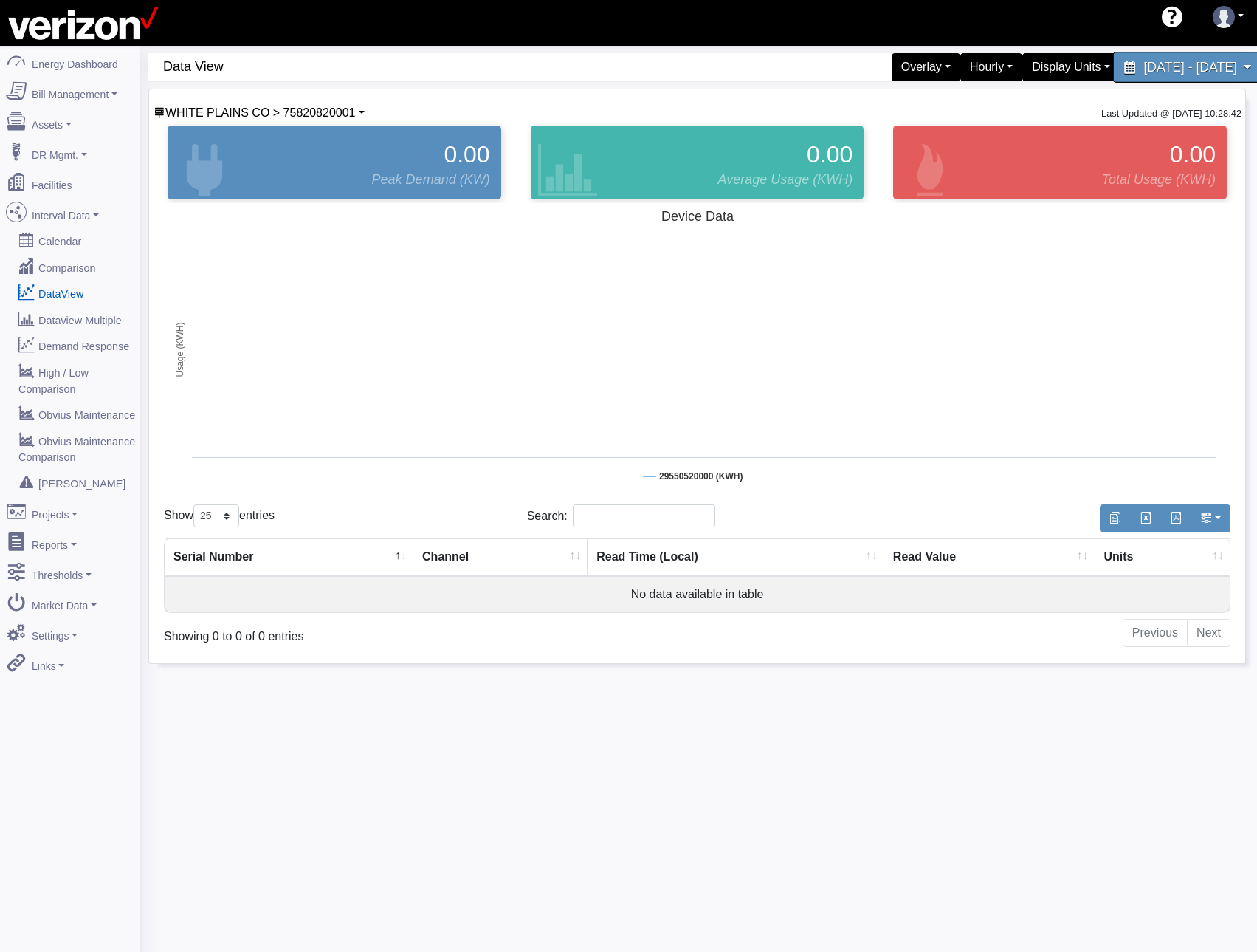
click at [1113, 77] on div "[DATE] - [DATE]" at bounding box center [1188, 66] width 151 height 31
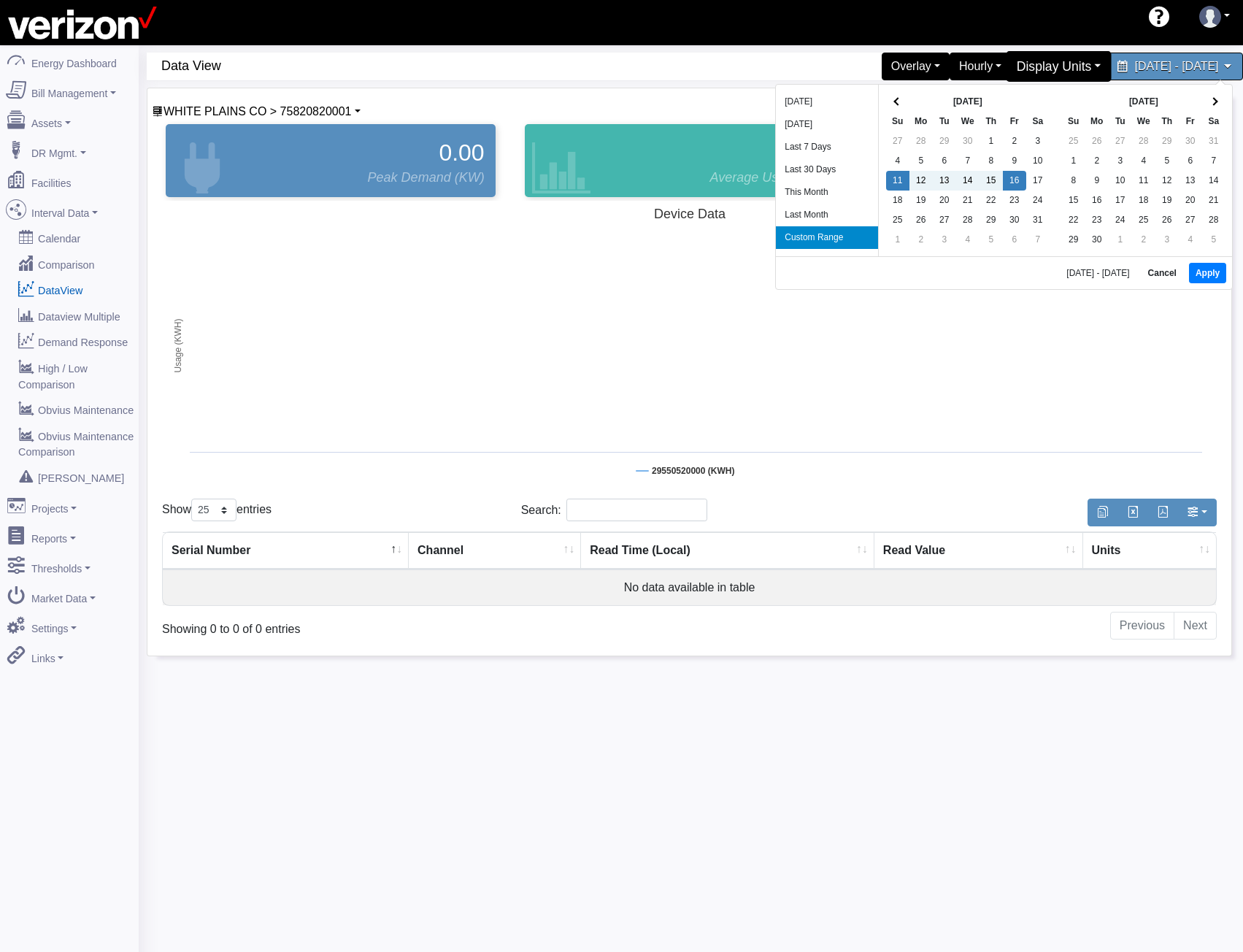
click at [1009, 60] on div "Display Units" at bounding box center [1059, 66] width 106 height 31
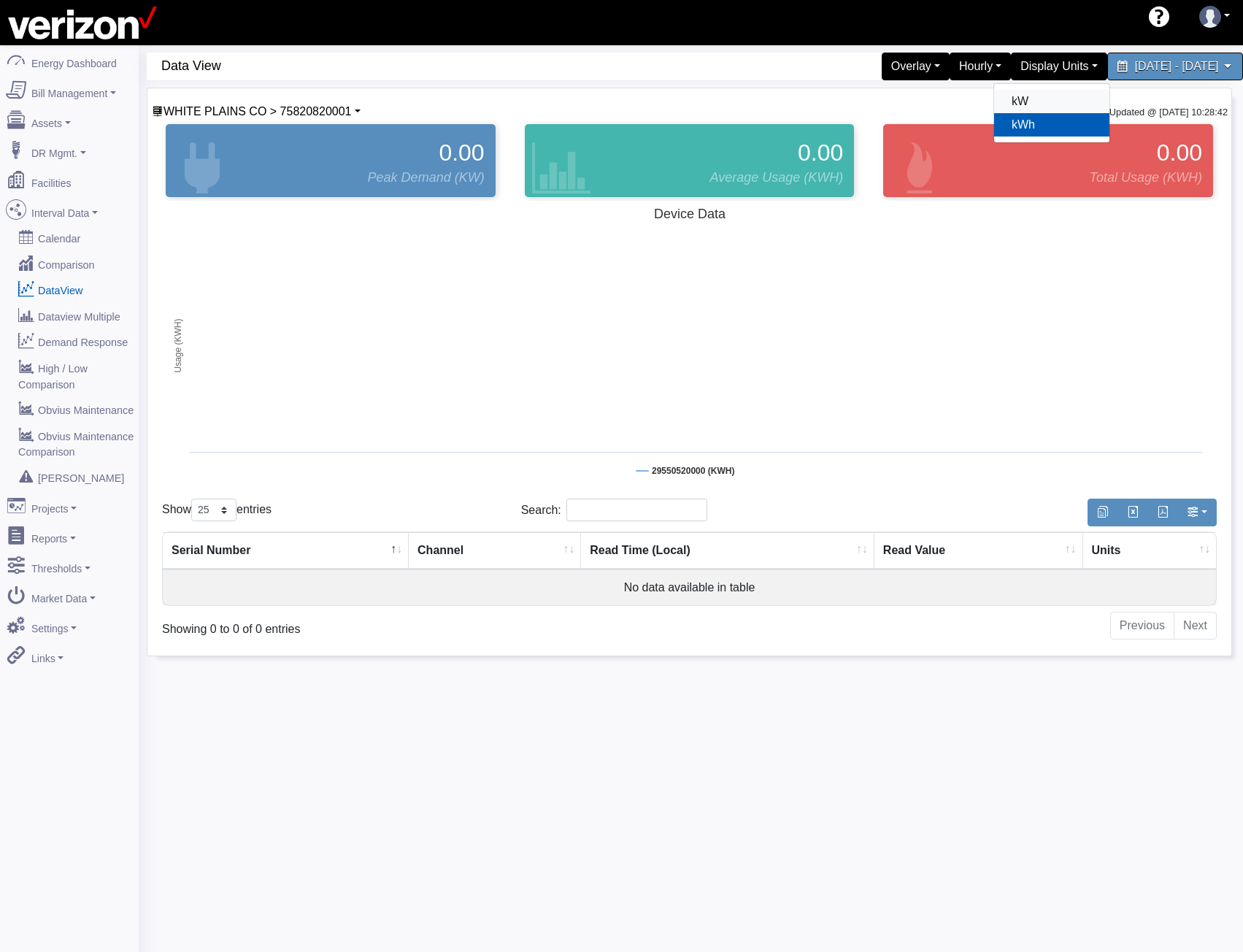
click at [995, 95] on link "kW" at bounding box center [1052, 101] width 115 height 24
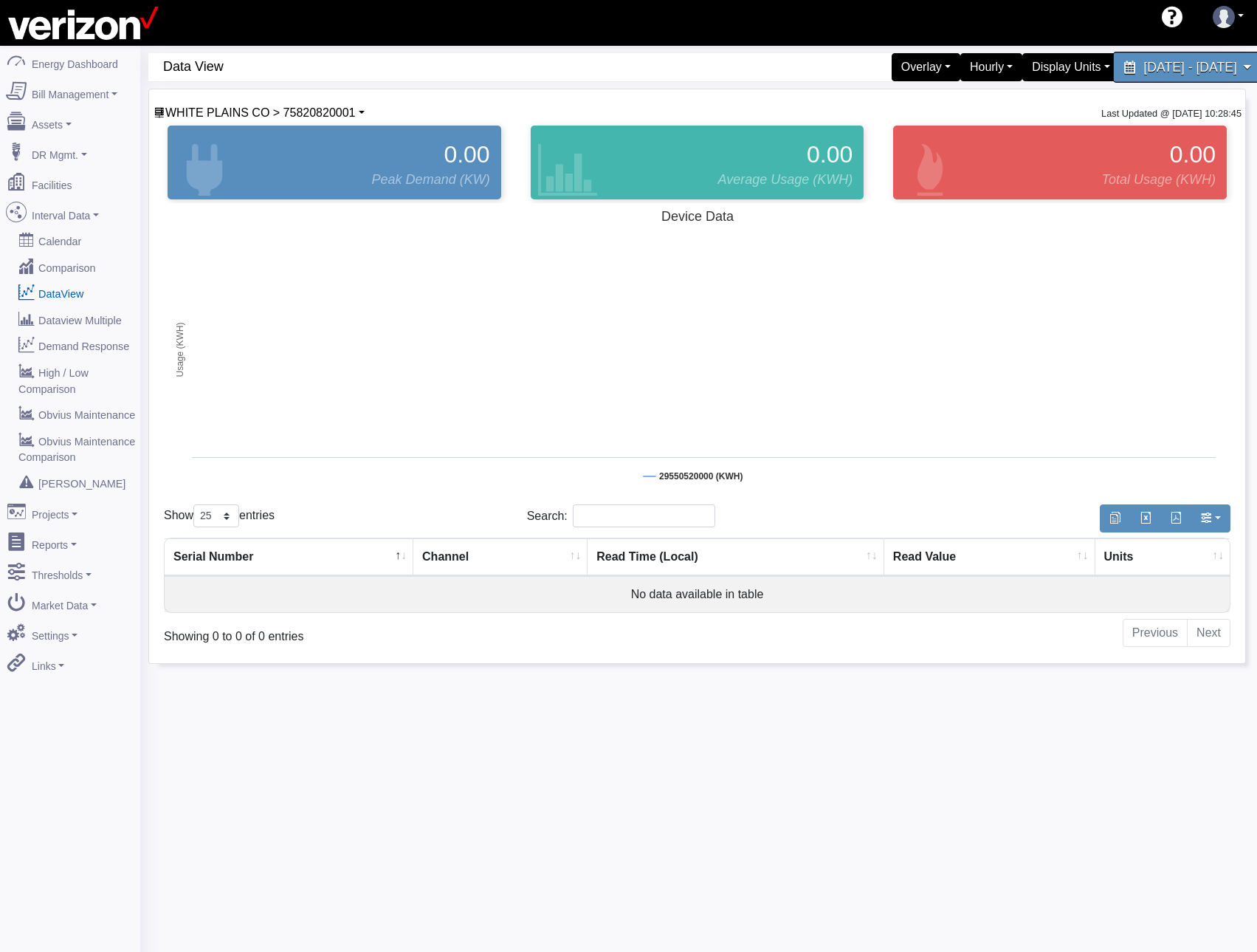
click at [1144, 72] on span "[DATE] - [DATE]" at bounding box center [1190, 67] width 93 height 14
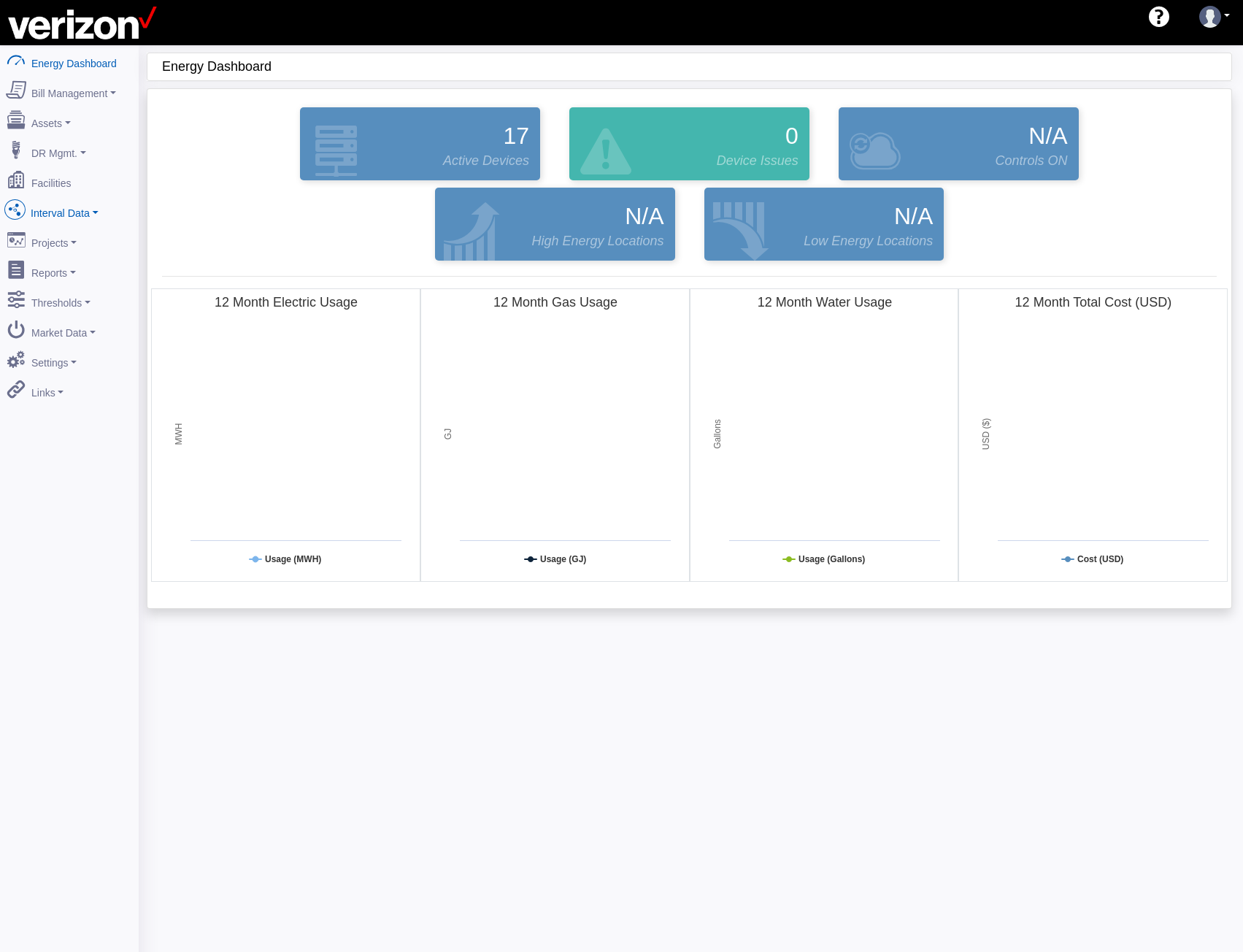
click at [60, 210] on link "Interval Data" at bounding box center [69, 210] width 142 height 31
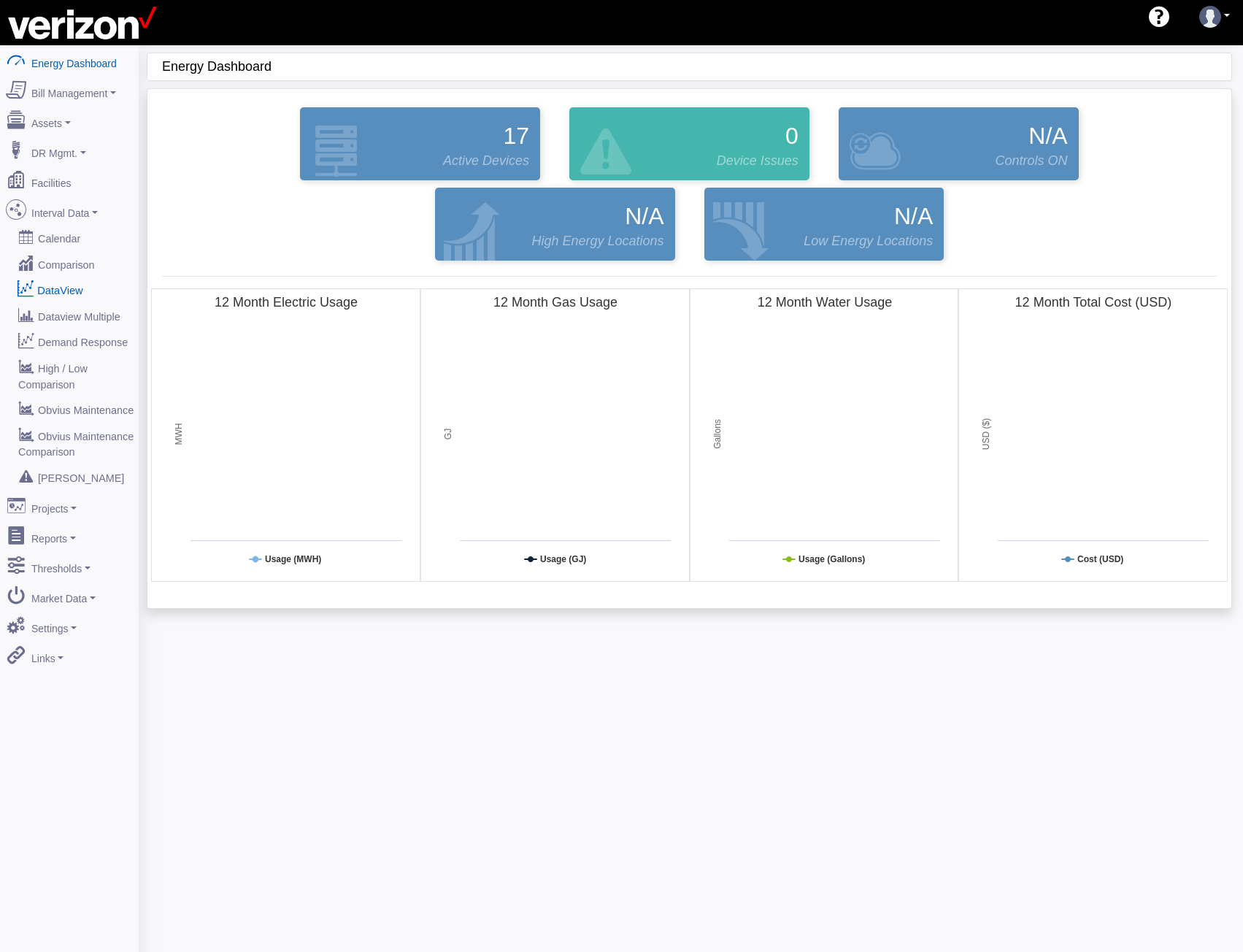
click at [69, 279] on link "DataView" at bounding box center [69, 290] width 142 height 26
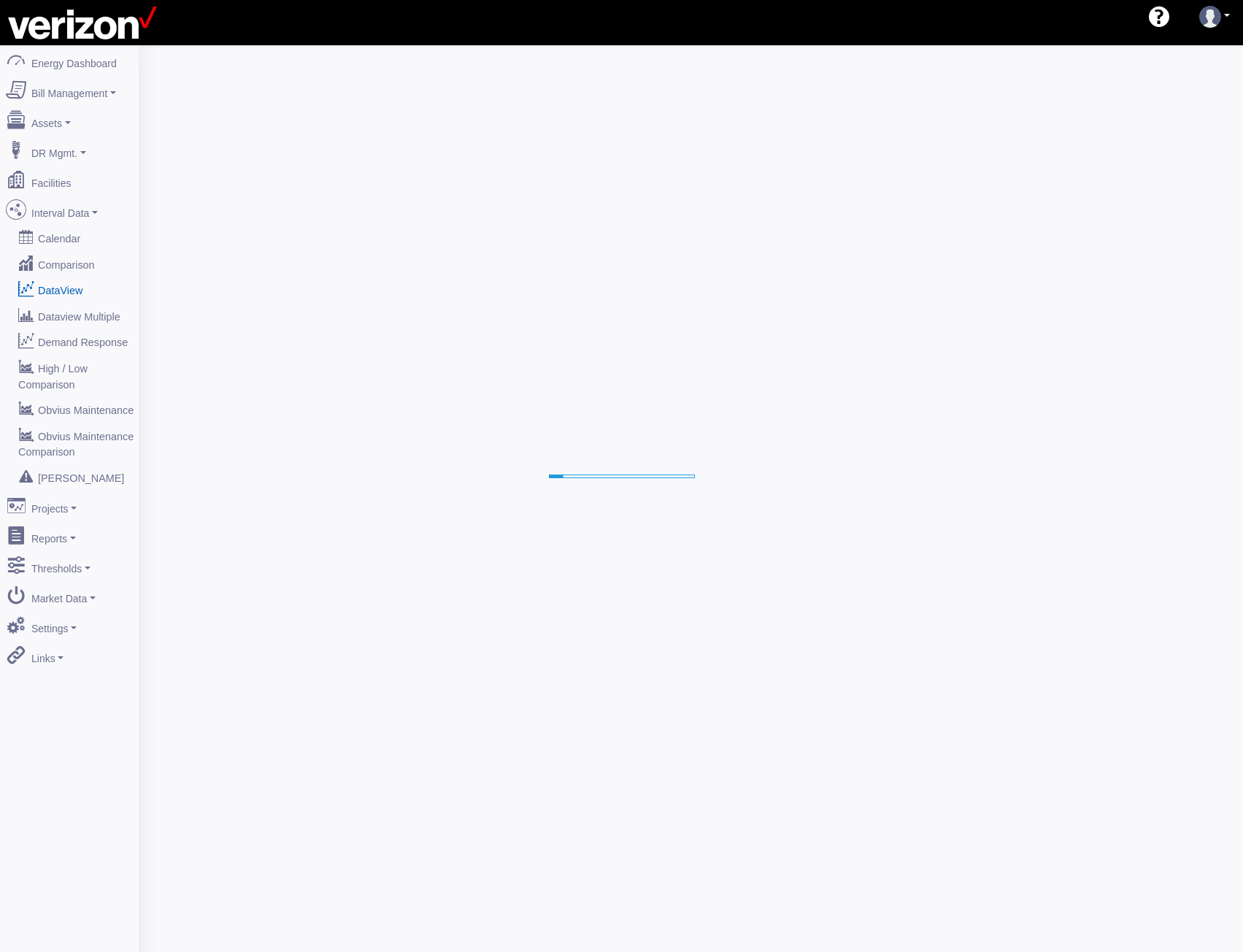
select select "25"
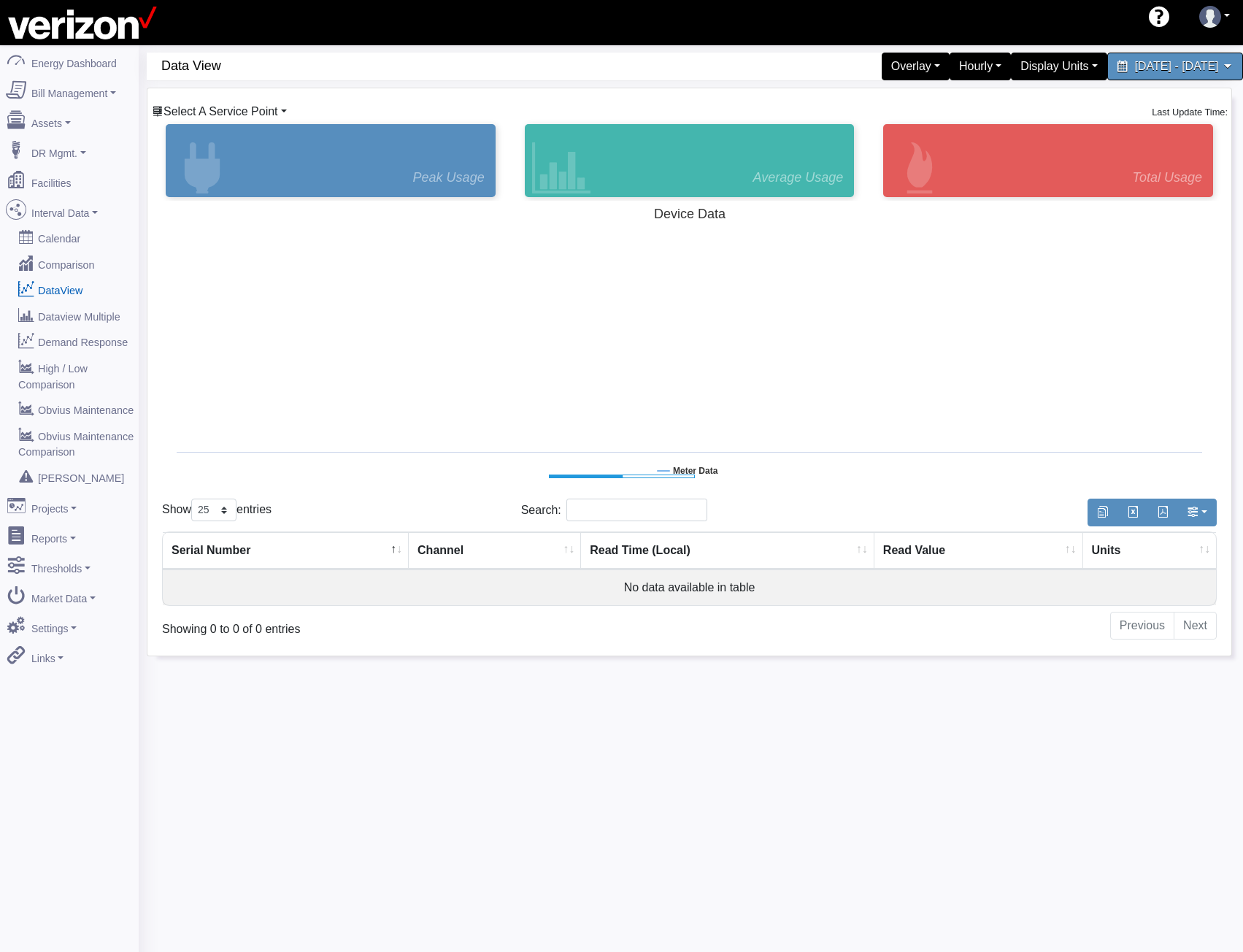
click at [245, 113] on span "Select A Service Point" at bounding box center [220, 111] width 115 height 12
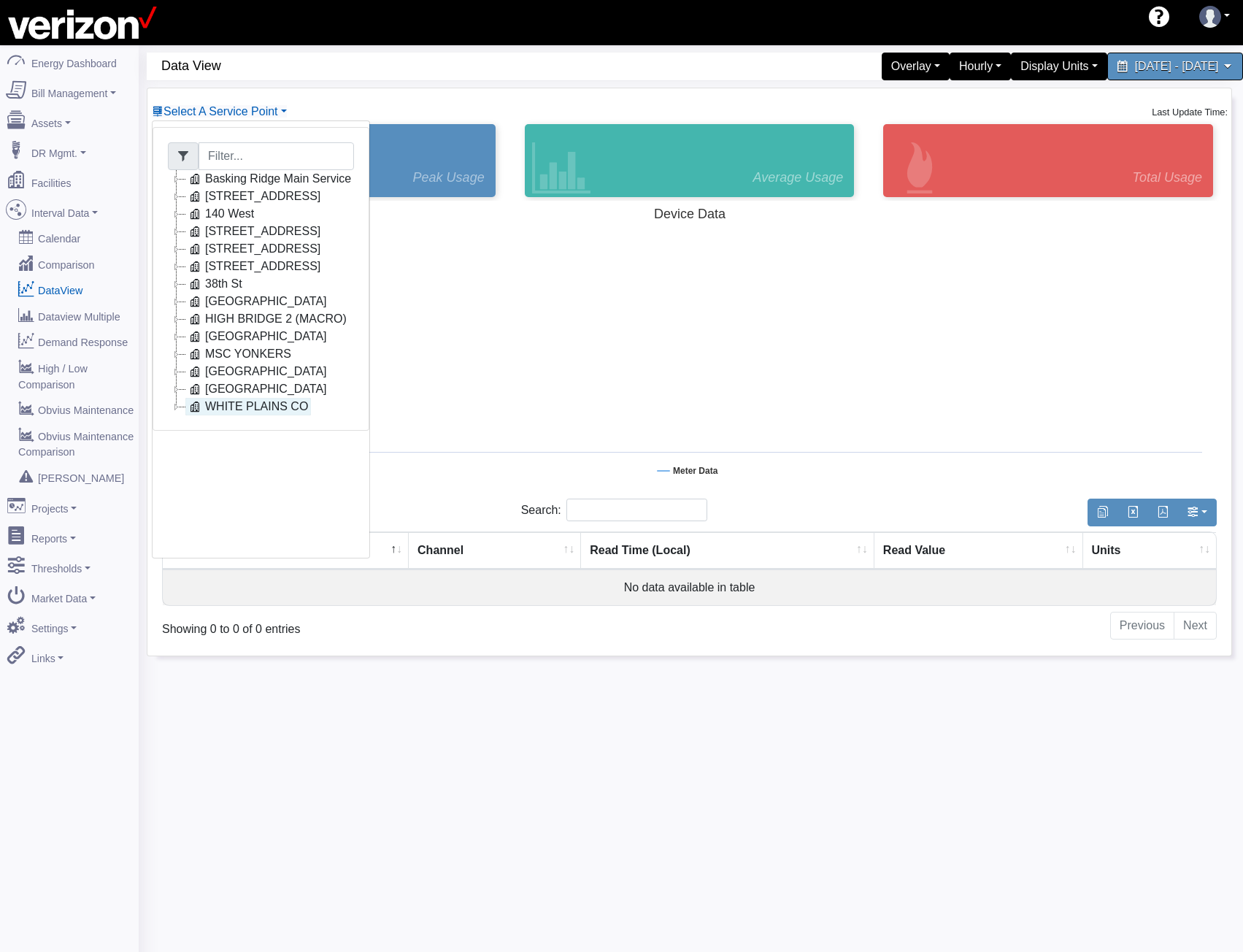
click at [256, 401] on link "WHITE PLAINS CO" at bounding box center [248, 407] width 126 height 17
click at [217, 427] on link "75820820001" at bounding box center [254, 424] width 104 height 17
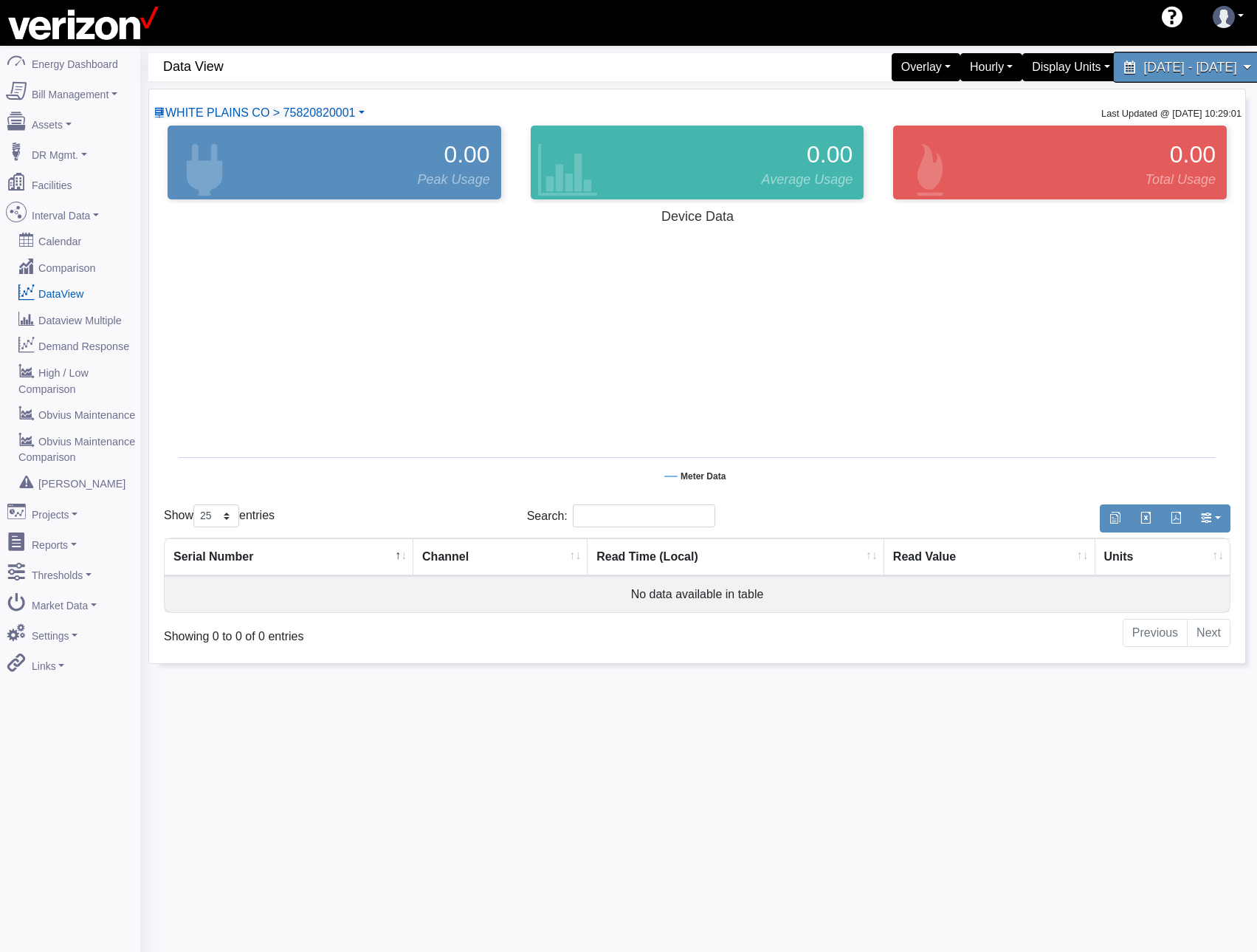
click at [1173, 76] on div "[DATE] - [DATE]" at bounding box center [1188, 66] width 151 height 31
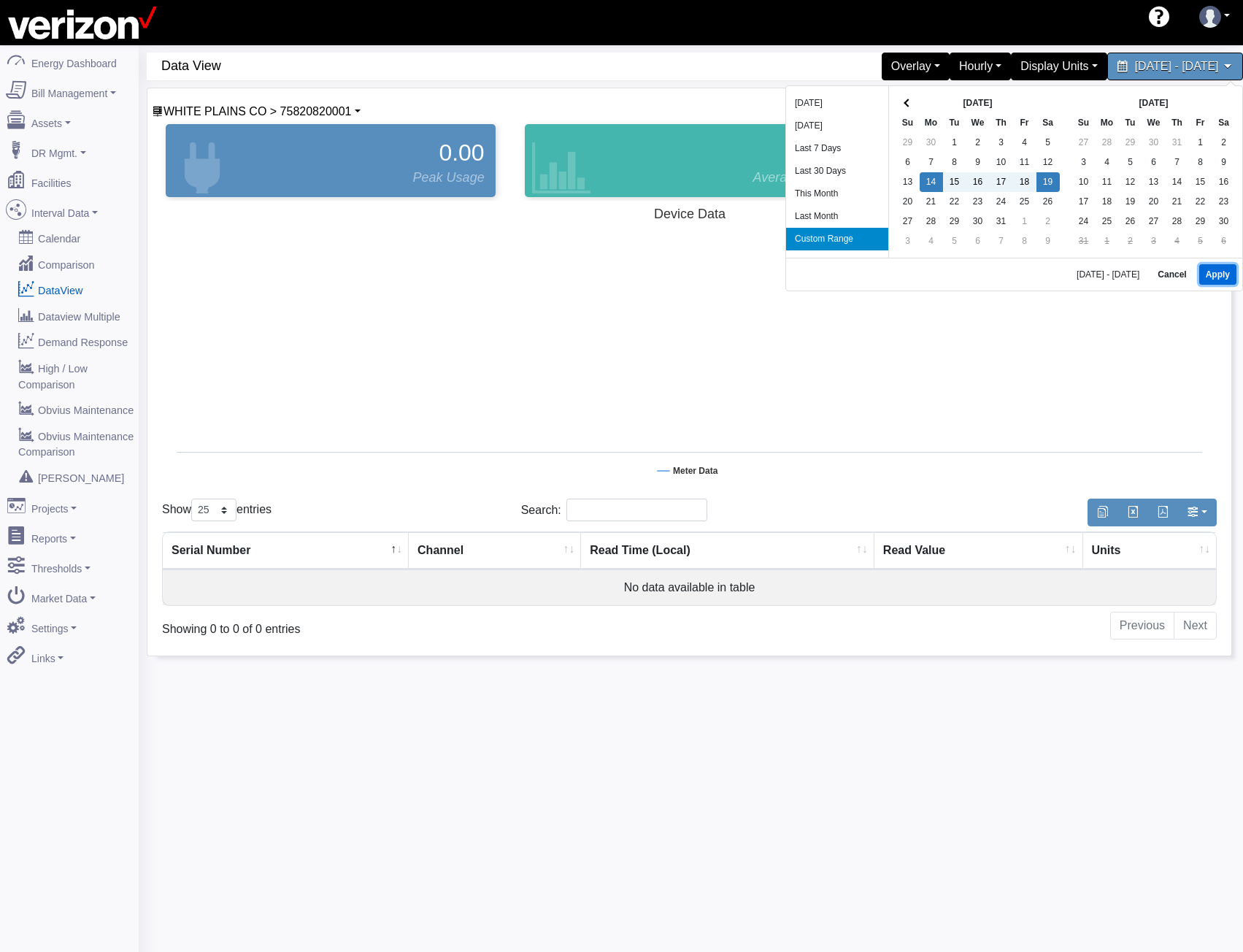
click at [1219, 275] on button "Apply" at bounding box center [1218, 274] width 38 height 20
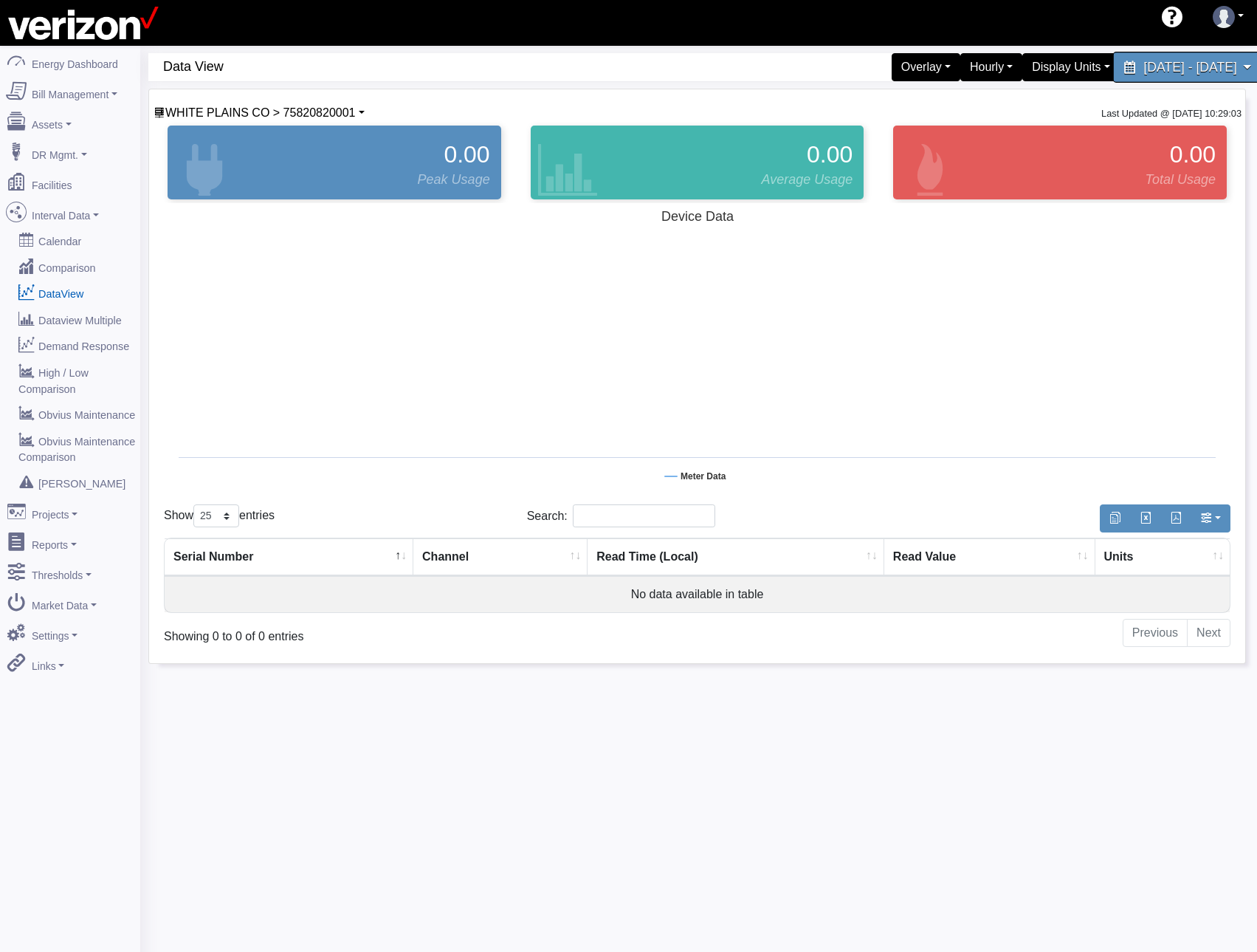
click at [1207, 65] on span "July 14, 2025 - July 19, 2025" at bounding box center [1190, 67] width 93 height 14
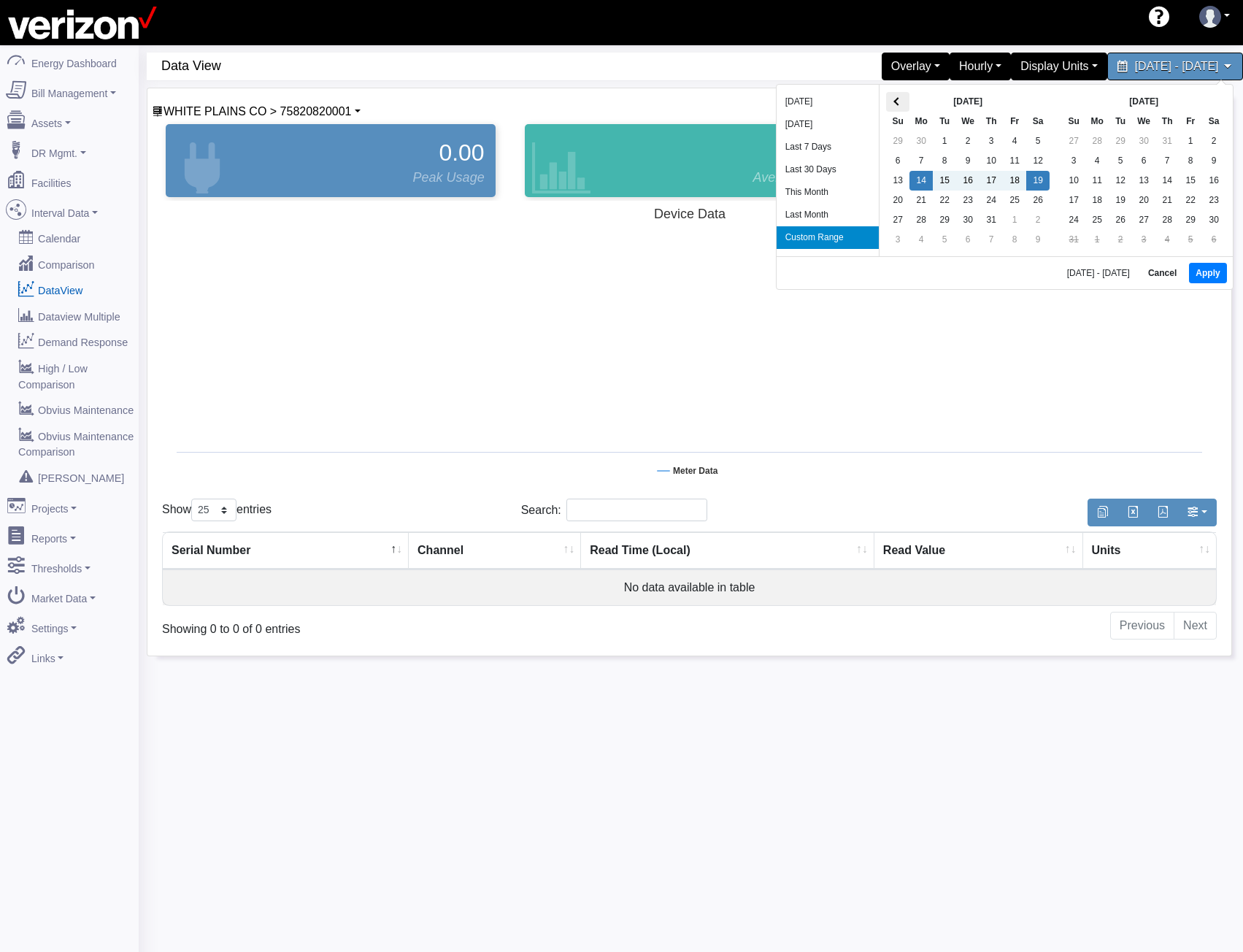
click at [888, 98] on th at bounding box center [898, 101] width 24 height 20
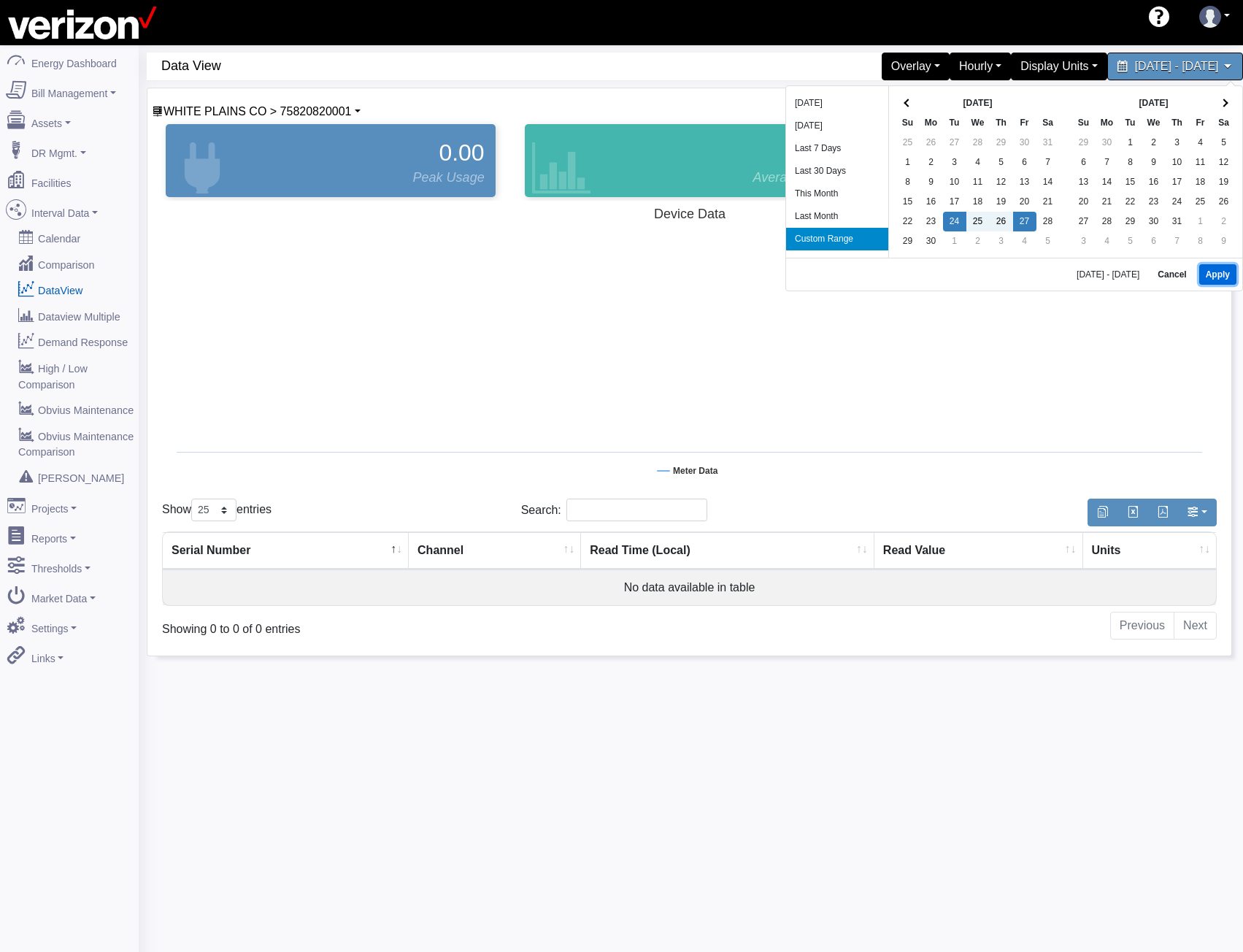
click at [1230, 280] on button "Apply" at bounding box center [1218, 274] width 38 height 20
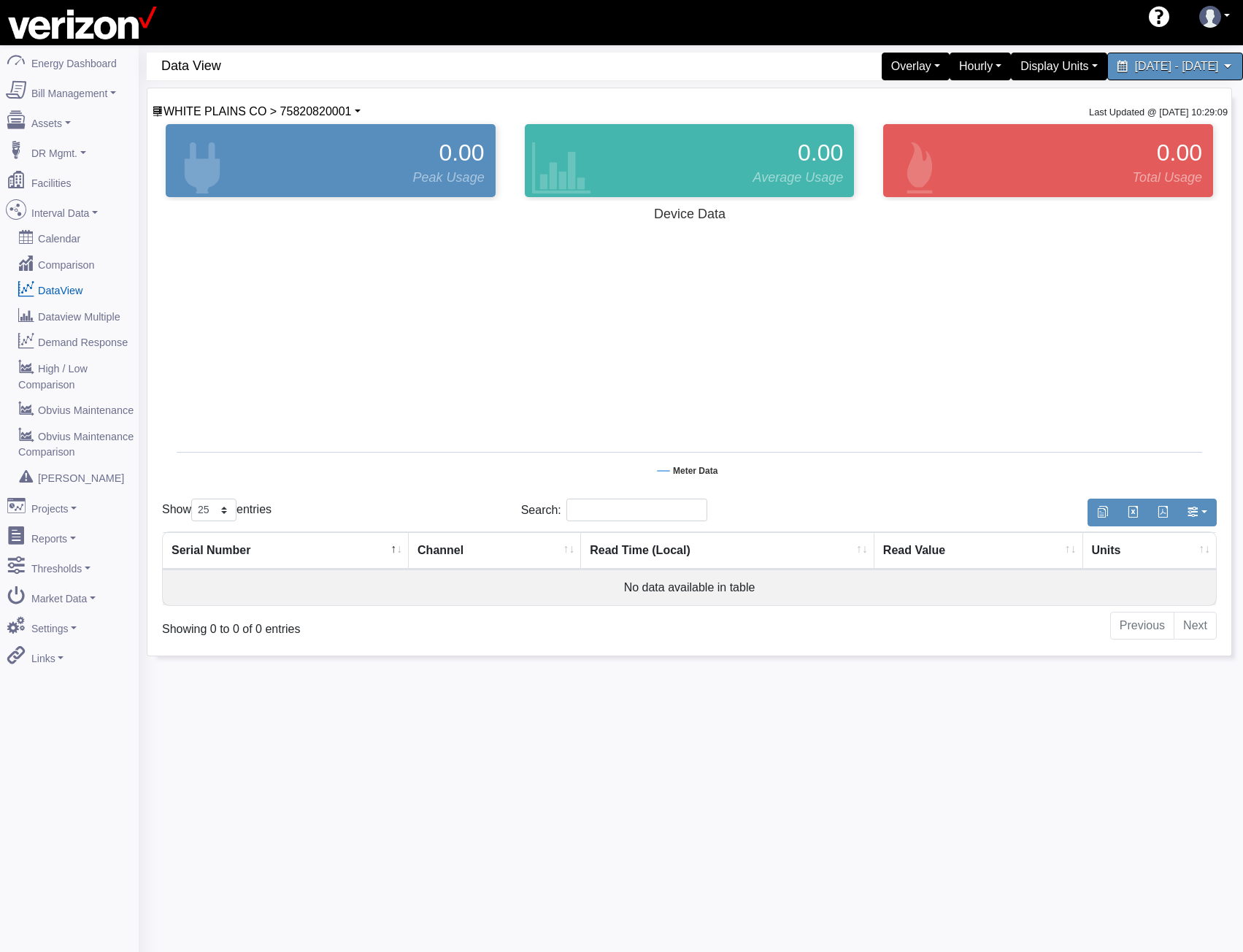
click at [1130, 42] on div "Hello shawn.goss@skgtech.com 360 Energy 360 Energy - Combined Metals 360 Energy…" at bounding box center [622, 23] width 1243 height 45
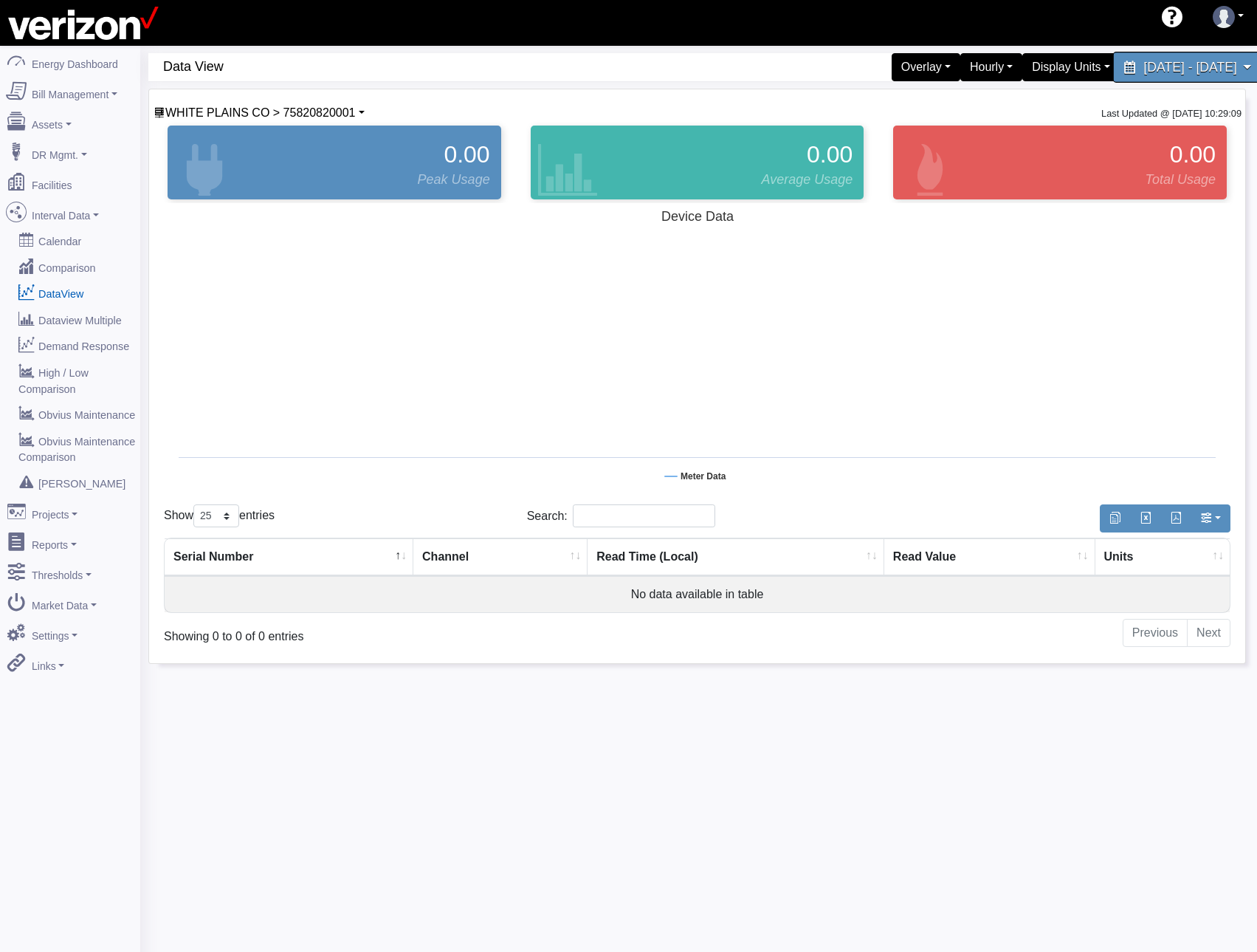
click at [1144, 65] on span "June 24, 2025 - June 27, 2025" at bounding box center [1190, 67] width 93 height 14
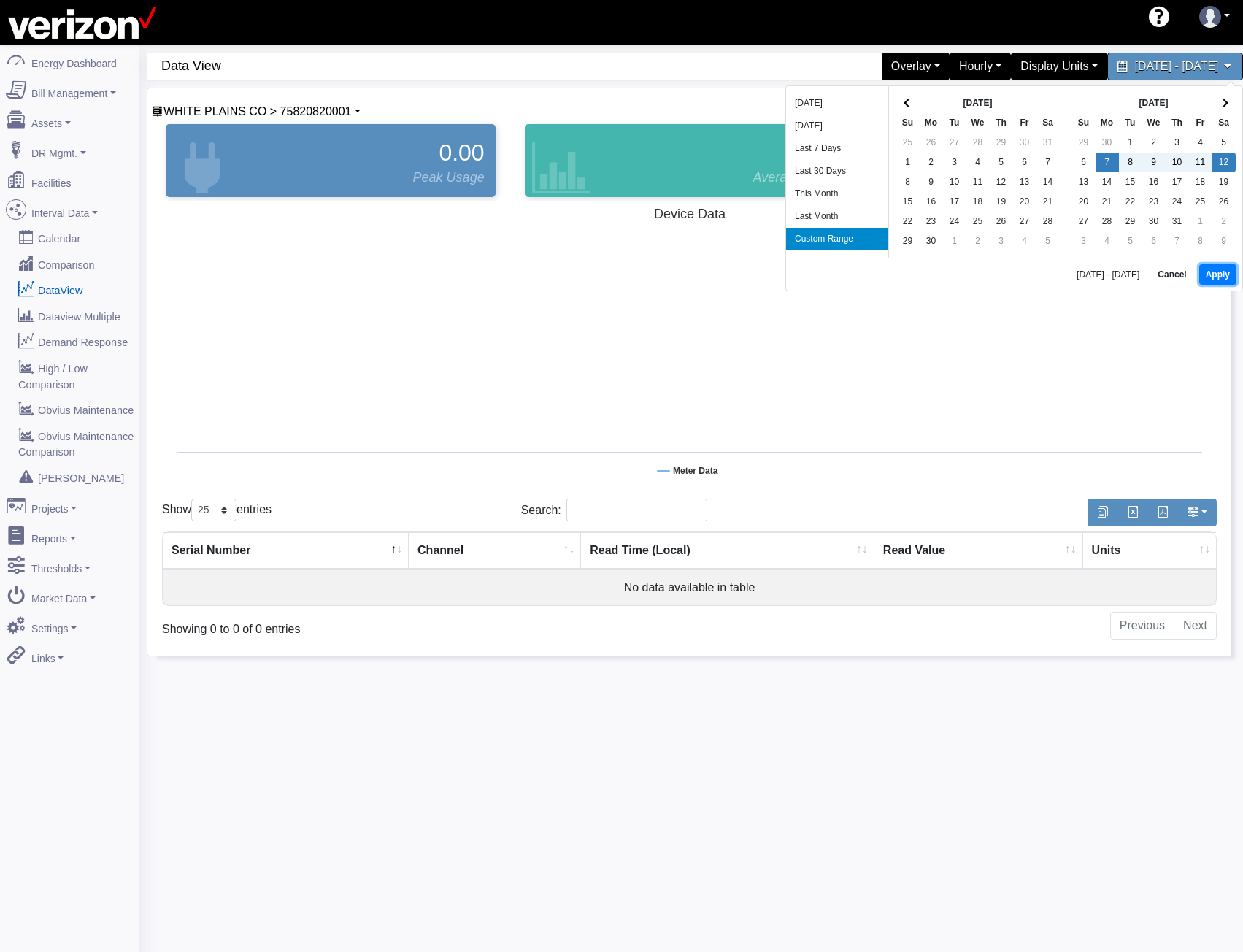
click at [1221, 273] on button "Apply" at bounding box center [1218, 274] width 38 height 20
